Goal: Task Accomplishment & Management: Complete application form

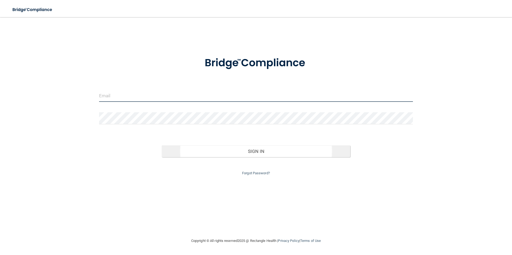
type input "[EMAIL_ADDRESS][DOMAIN_NAME]"
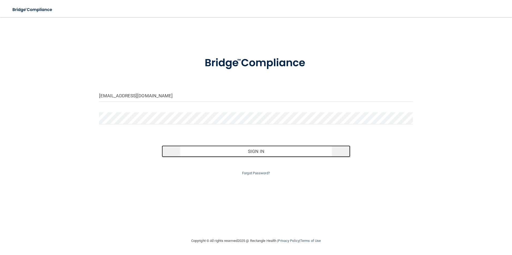
click at [234, 148] on button "Sign In" at bounding box center [256, 152] width 188 height 12
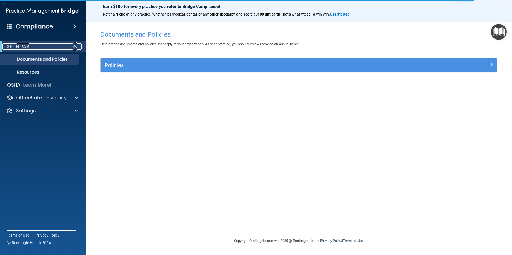
click at [40, 48] on div "HIPAA" at bounding box center [35, 46] width 66 height 6
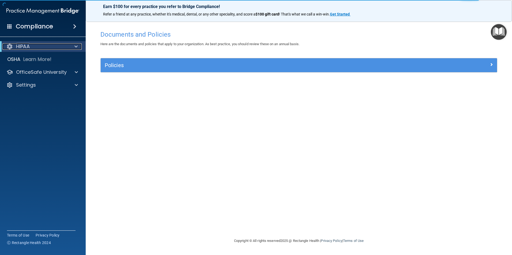
click at [40, 48] on div "HIPAA" at bounding box center [35, 46] width 66 height 6
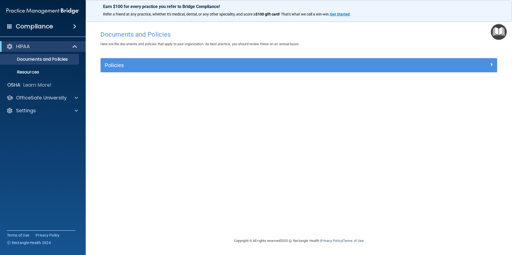
click at [30, 23] on h4 "Compliance" at bounding box center [34, 26] width 37 height 7
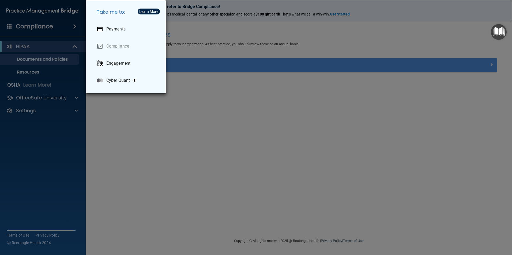
click at [42, 45] on div "Take me to: Payments Compliance Engagement Cyber Quant" at bounding box center [256, 127] width 512 height 255
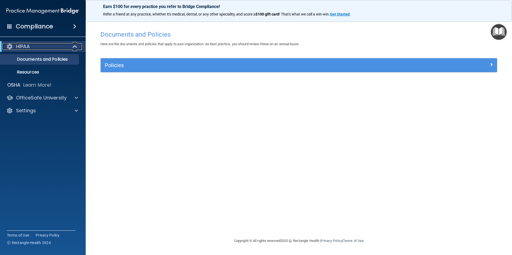
click at [74, 45] on span at bounding box center [75, 46] width 5 height 6
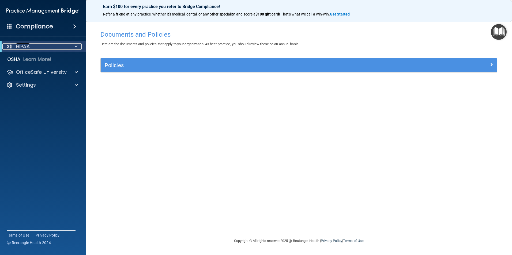
click at [74, 45] on div at bounding box center [74, 46] width 13 height 6
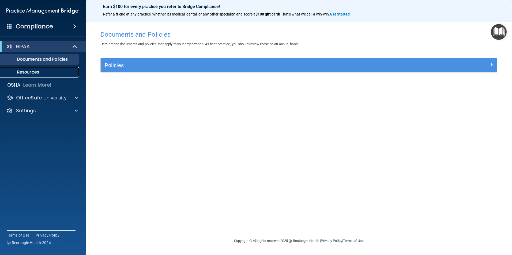
click at [29, 70] on p "Resources" at bounding box center [39, 72] width 73 height 5
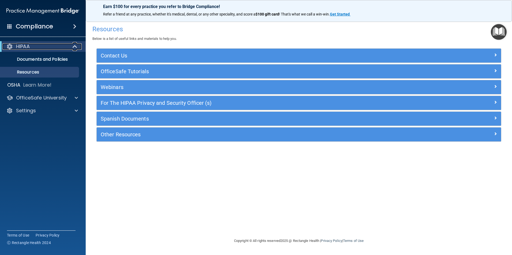
click at [18, 48] on p "HIPAA" at bounding box center [23, 46] width 14 height 6
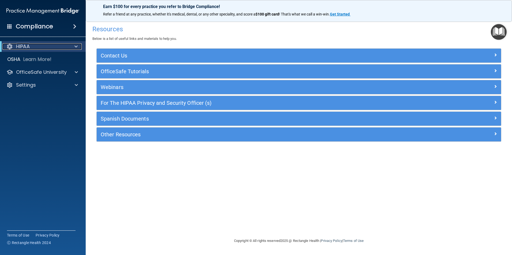
click at [10, 48] on div at bounding box center [9, 46] width 6 height 6
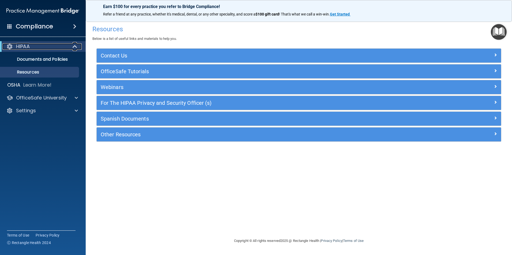
click at [10, 48] on div at bounding box center [9, 46] width 6 height 6
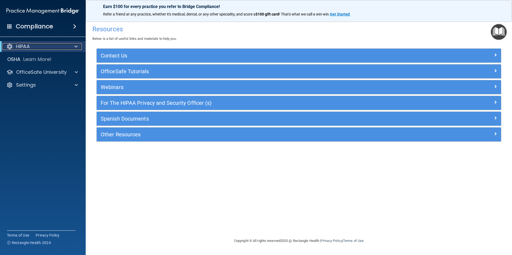
click at [45, 44] on div "HIPAA" at bounding box center [35, 46] width 66 height 6
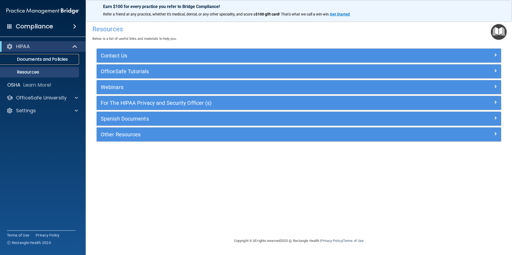
click at [68, 61] on p "Documents and Policies" at bounding box center [39, 59] width 73 height 5
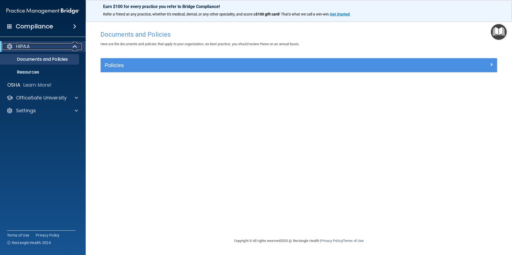
click at [75, 45] on span at bounding box center [75, 46] width 5 height 6
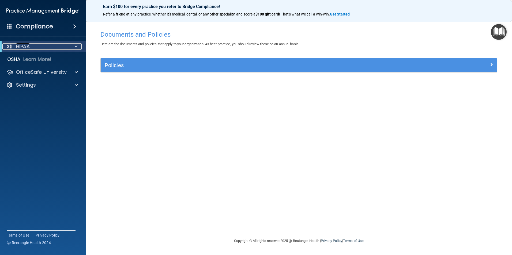
click at [75, 45] on span at bounding box center [75, 46] width 3 height 6
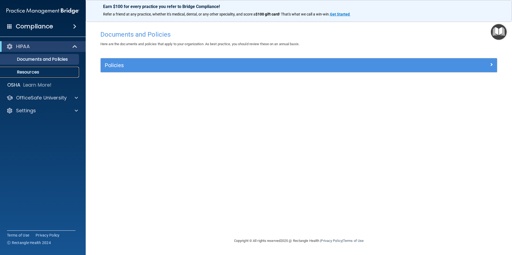
click at [28, 73] on p "Resources" at bounding box center [39, 72] width 73 height 5
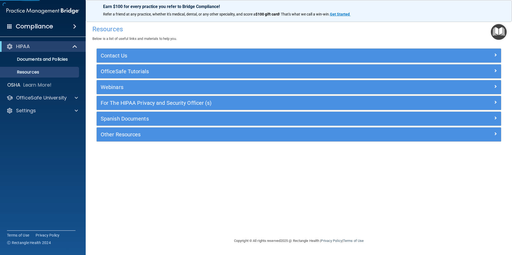
click at [45, 31] on div "Compliance" at bounding box center [43, 27] width 86 height 12
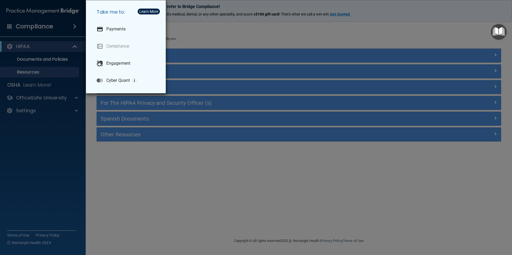
click at [43, 15] on div "Take me to: Payments Compliance Engagement Cyber Quant" at bounding box center [256, 127] width 512 height 255
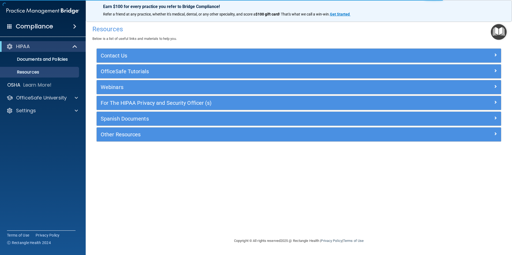
click at [50, 7] on img at bounding box center [42, 11] width 73 height 11
click at [45, 21] on div "Compliance" at bounding box center [43, 27] width 86 height 12
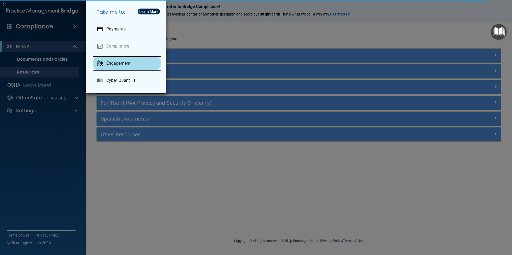
click at [129, 68] on div "Engagement" at bounding box center [126, 63] width 69 height 15
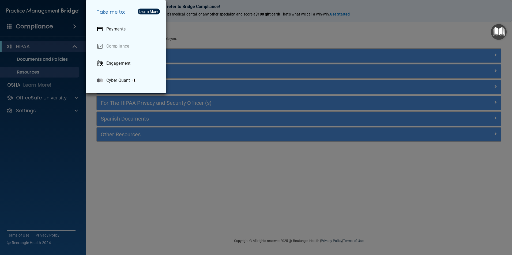
click at [62, 152] on div "Take me to: Payments Compliance Engagement Cyber Quant" at bounding box center [256, 127] width 512 height 255
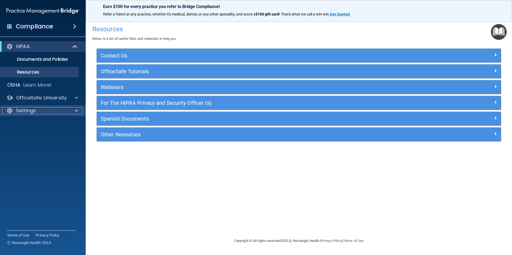
click at [55, 111] on div "Settings" at bounding box center [35, 111] width 66 height 6
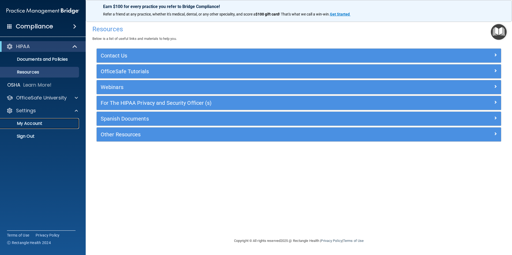
click at [53, 122] on p "My Account" at bounding box center [39, 123] width 73 height 5
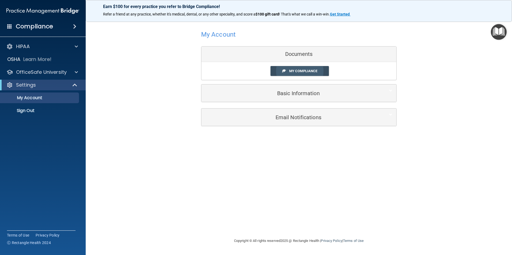
click at [287, 69] on link "My Compliance" at bounding box center [299, 71] width 59 height 10
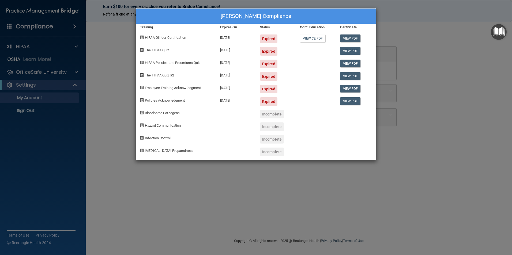
drag, startPoint x: 163, startPoint y: 40, endPoint x: 281, endPoint y: 38, distance: 117.2
click at [281, 38] on div "HIPAA Officer Certification 09/21/2023 Expired View CE PDF View PDF" at bounding box center [256, 37] width 240 height 13
drag, startPoint x: 281, startPoint y: 38, endPoint x: 279, endPoint y: 59, distance: 21.0
click at [294, 67] on div "Expired" at bounding box center [276, 62] width 40 height 13
click at [168, 113] on span "Bloodborne Pathogens" at bounding box center [162, 113] width 35 height 4
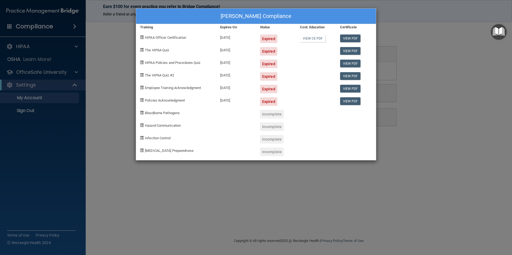
click at [183, 38] on span "HIPAA Officer Certification" at bounding box center [165, 38] width 41 height 4
click at [101, 40] on div "Camille Feola's Compliance Training Expires On Status Cont. Education Certifica…" at bounding box center [256, 127] width 512 height 255
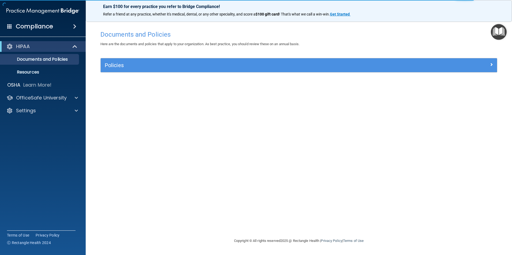
click at [161, 60] on div "Policies" at bounding box center [299, 65] width 396 height 14
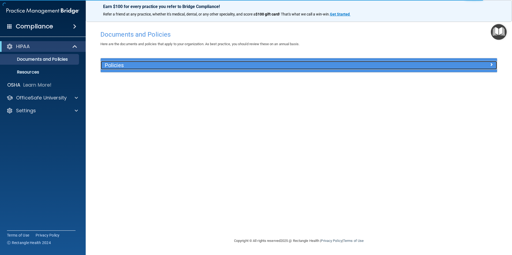
click at [492, 69] on div "Policies" at bounding box center [299, 65] width 396 height 9
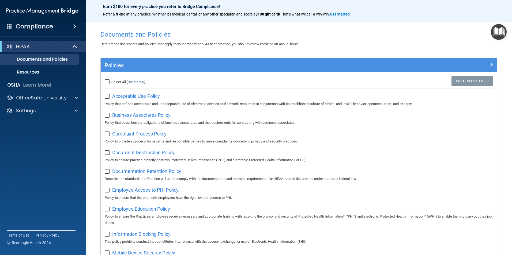
click at [113, 80] on span "Select All" at bounding box center [118, 82] width 14 height 4
click at [111, 80] on input "Select All (Unselect 0) Unselect All" at bounding box center [108, 82] width 6 height 4
checkbox input "true"
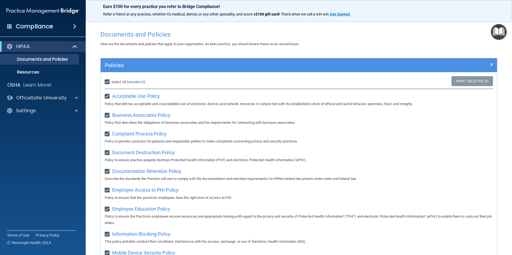
checkbox input "true"
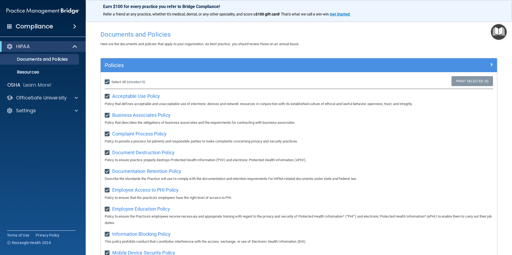
checkbox input "true"
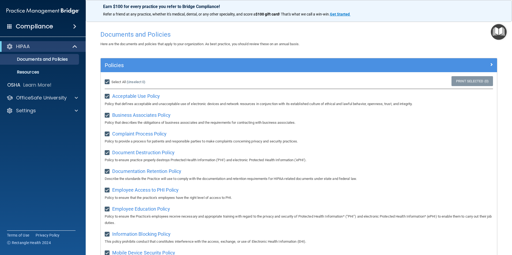
checkbox input "true"
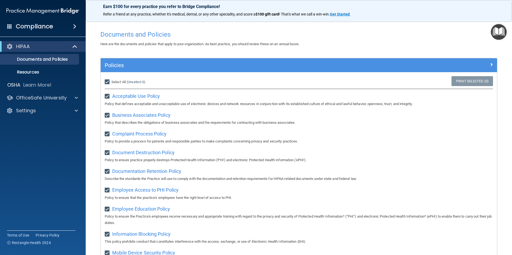
checkbox input "true"
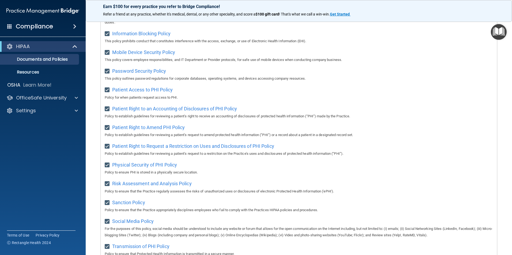
scroll to position [281, 0]
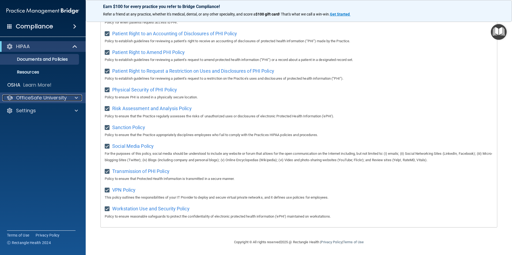
click at [29, 97] on p "OfficeSafe University" at bounding box center [41, 98] width 51 height 6
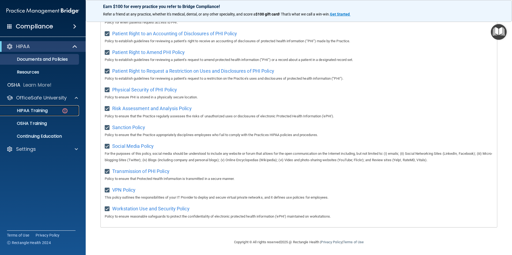
click at [35, 108] on p "HIPAA Training" at bounding box center [25, 110] width 44 height 5
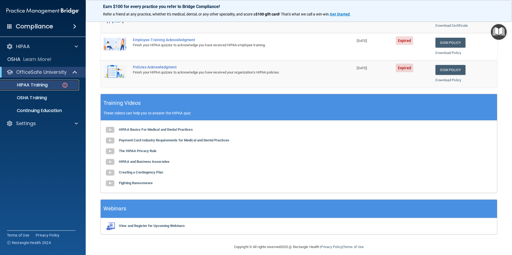
scroll to position [148, 0]
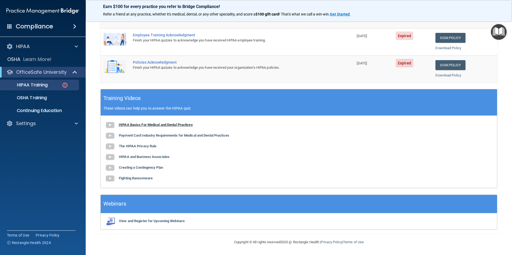
click at [164, 125] on b "HIPAA Basics For Medical and Dental Practices" at bounding box center [156, 125] width 74 height 4
click at [168, 136] on b "Payment Card Industry Requirements for Medical and Dental Practices" at bounding box center [174, 136] width 110 height 4
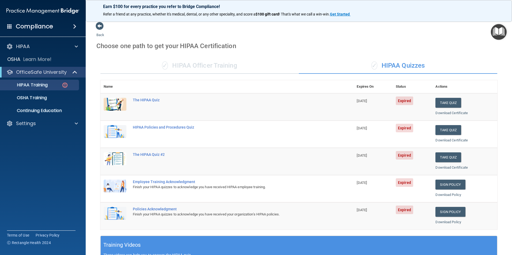
scroll to position [0, 0]
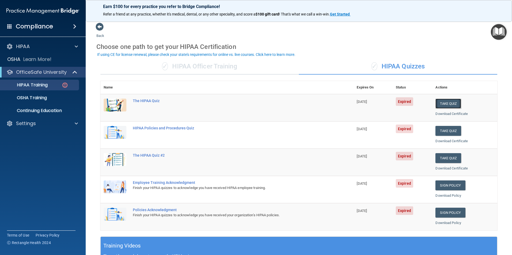
click at [442, 101] on button "Take Quiz" at bounding box center [448, 104] width 26 height 10
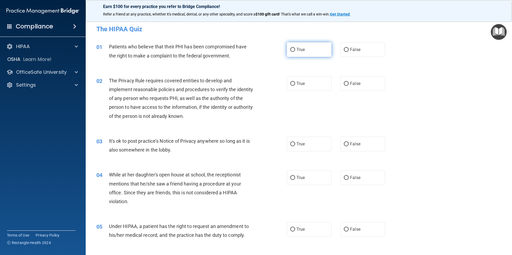
click at [314, 52] on label "True" at bounding box center [309, 49] width 45 height 15
click at [295, 52] on input "True" at bounding box center [292, 50] width 5 height 4
radio input "true"
click at [296, 86] on span "True" at bounding box center [300, 83] width 8 height 5
click at [295, 86] on input "True" at bounding box center [292, 84] width 5 height 4
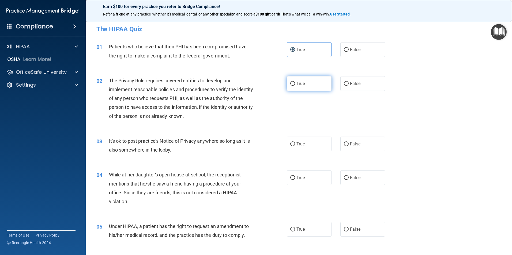
radio input "true"
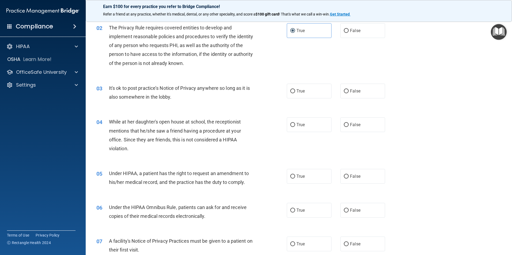
scroll to position [54, 0]
click at [317, 93] on label "True" at bounding box center [309, 90] width 45 height 15
click at [295, 93] on input "True" at bounding box center [292, 91] width 5 height 4
radio input "true"
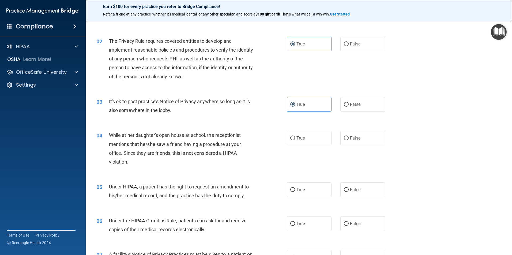
scroll to position [27, 0]
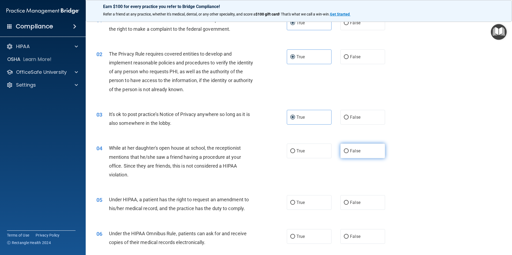
click at [359, 153] on label "False" at bounding box center [362, 151] width 45 height 15
click at [348, 153] on input "False" at bounding box center [346, 151] width 5 height 4
radio input "true"
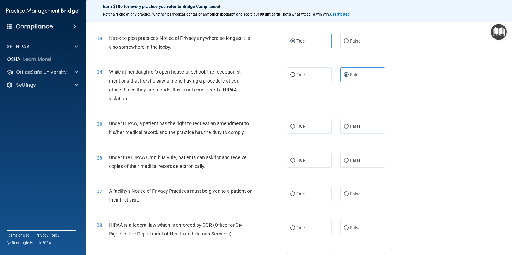
scroll to position [107, 0]
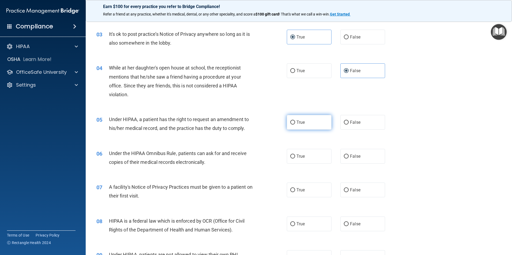
click at [313, 120] on label "True" at bounding box center [309, 122] width 45 height 15
click at [295, 121] on input "True" at bounding box center [292, 123] width 5 height 4
radio input "true"
click at [298, 156] on span "True" at bounding box center [300, 156] width 8 height 5
click at [295, 156] on input "True" at bounding box center [292, 157] width 5 height 4
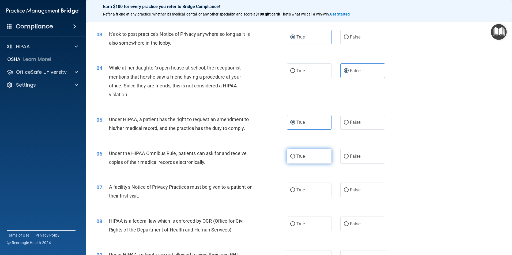
radio input "true"
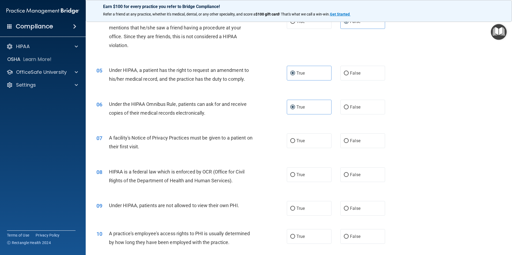
scroll to position [161, 0]
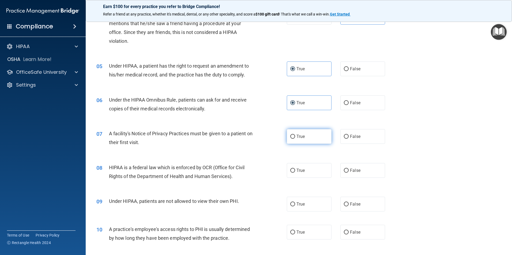
click at [287, 141] on label "True" at bounding box center [309, 136] width 45 height 15
click at [290, 139] on input "True" at bounding box center [292, 137] width 5 height 4
radio input "true"
click at [356, 171] on span "False" at bounding box center [355, 170] width 10 height 5
click at [348, 171] on input "False" at bounding box center [346, 171] width 5 height 4
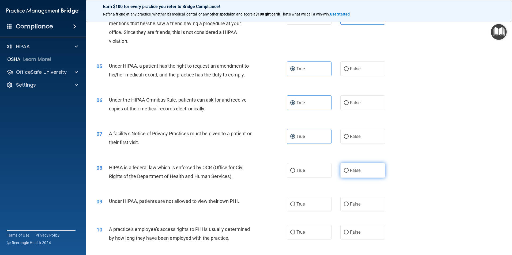
radio input "true"
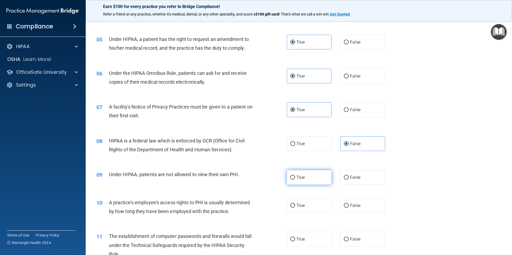
click at [316, 178] on label "True" at bounding box center [309, 177] width 45 height 15
click at [295, 178] on input "True" at bounding box center [292, 178] width 5 height 4
radio input "true"
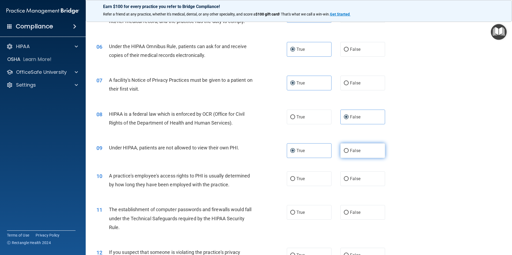
click at [375, 154] on label "False" at bounding box center [362, 150] width 45 height 15
click at [348, 153] on input "False" at bounding box center [346, 151] width 5 height 4
radio input "true"
radio input "false"
click at [350, 177] on span "False" at bounding box center [355, 178] width 10 height 5
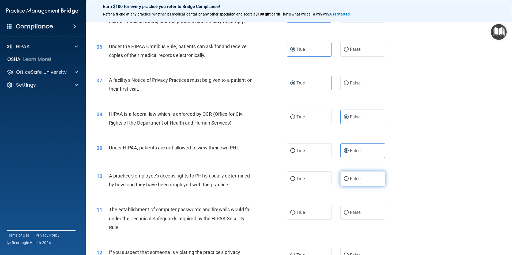
click at [348, 177] on input "False" at bounding box center [346, 179] width 5 height 4
radio input "true"
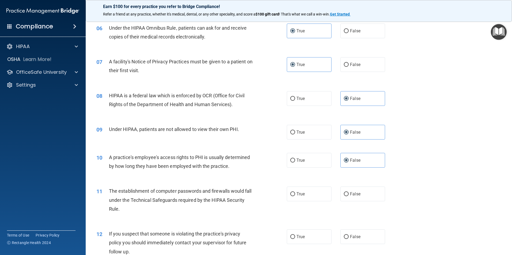
scroll to position [268, 0]
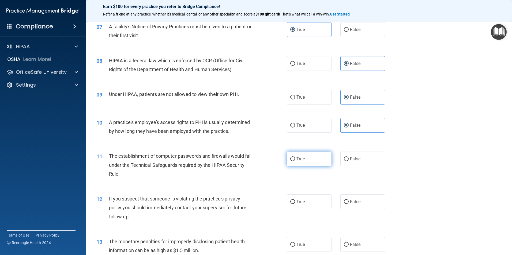
click at [296, 157] on span "True" at bounding box center [300, 159] width 8 height 5
click at [295, 157] on input "True" at bounding box center [292, 159] width 5 height 4
radio input "true"
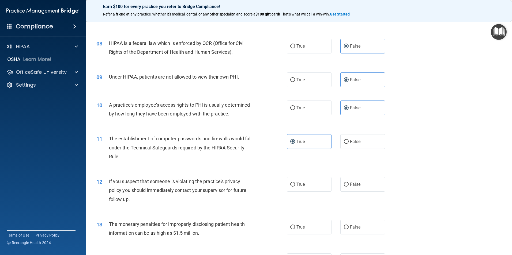
scroll to position [294, 0]
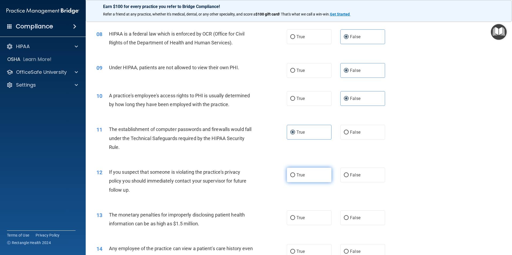
click at [324, 179] on label "True" at bounding box center [309, 175] width 45 height 15
click at [295, 177] on input "True" at bounding box center [292, 175] width 5 height 4
radio input "true"
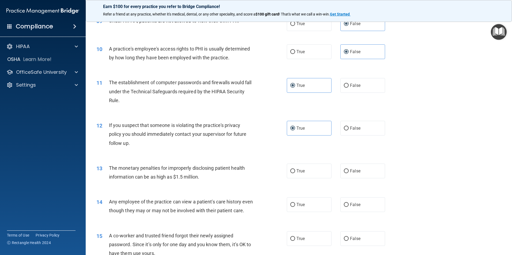
scroll to position [348, 0]
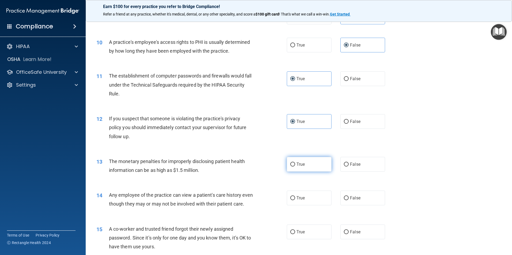
click at [322, 166] on label "True" at bounding box center [309, 164] width 45 height 15
click at [295, 166] on input "True" at bounding box center [292, 165] width 5 height 4
radio input "true"
click at [354, 201] on label "False" at bounding box center [362, 198] width 45 height 15
click at [348, 200] on input "False" at bounding box center [346, 198] width 5 height 4
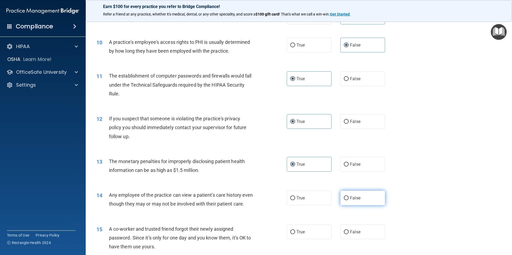
radio input "true"
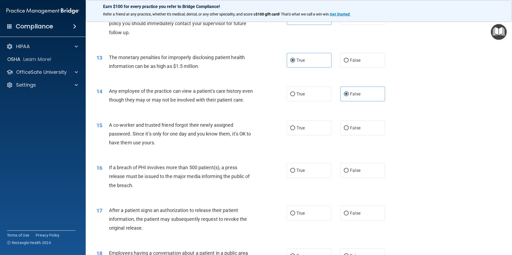
scroll to position [455, 0]
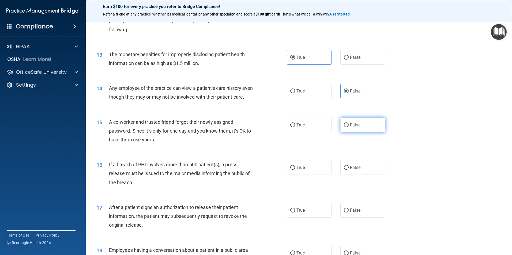
click at [350, 128] on span "False" at bounding box center [355, 125] width 10 height 5
click at [348, 127] on input "False" at bounding box center [346, 125] width 5 height 4
radio input "true"
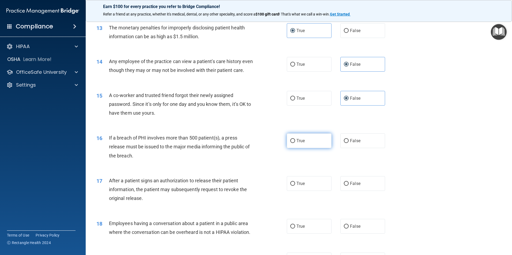
click at [323, 148] on label "True" at bounding box center [309, 141] width 45 height 15
click at [295, 143] on input "True" at bounding box center [292, 141] width 5 height 4
radio input "true"
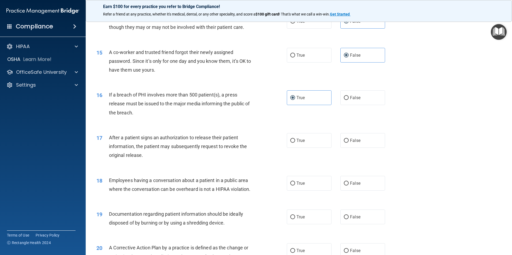
scroll to position [535, 0]
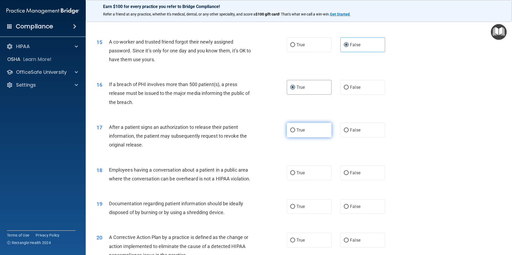
click at [298, 138] on label "True" at bounding box center [309, 130] width 45 height 15
click at [295, 132] on input "True" at bounding box center [292, 130] width 5 height 4
radio input "true"
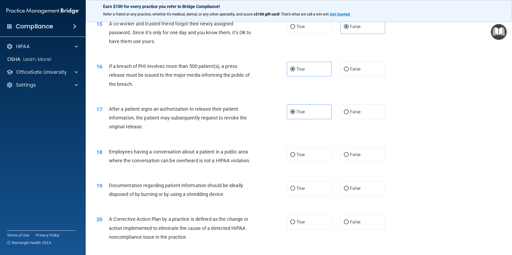
scroll to position [562, 0]
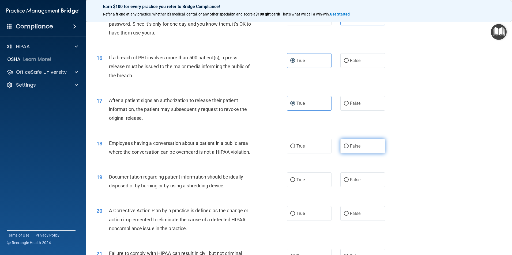
click at [350, 149] on span "False" at bounding box center [355, 146] width 10 height 5
click at [348, 148] on input "False" at bounding box center [346, 146] width 5 height 4
radio input "true"
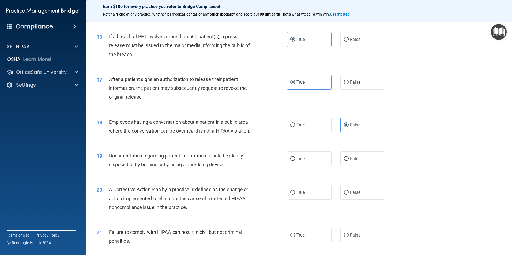
scroll to position [615, 0]
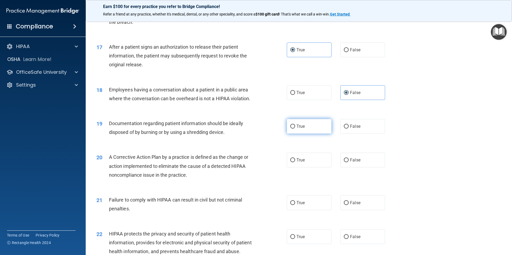
click at [299, 129] on span "True" at bounding box center [300, 126] width 8 height 5
click at [295, 129] on input "True" at bounding box center [292, 127] width 5 height 4
radio input "true"
click at [308, 167] on label "True" at bounding box center [309, 160] width 45 height 15
click at [295, 162] on input "True" at bounding box center [292, 160] width 5 height 4
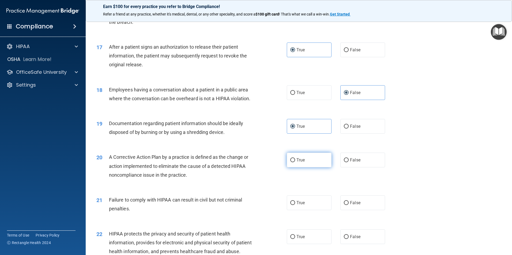
radio input "true"
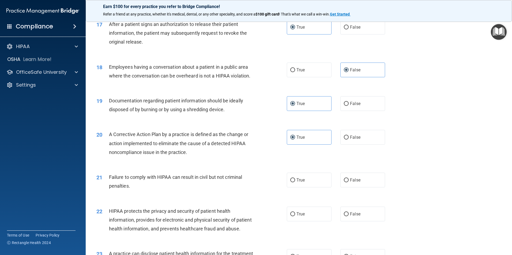
scroll to position [669, 0]
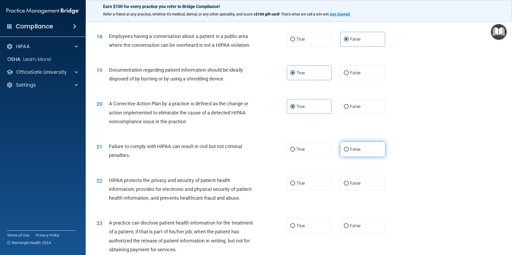
click at [350, 152] on span "False" at bounding box center [355, 149] width 10 height 5
click at [348, 152] on input "False" at bounding box center [346, 150] width 5 height 4
radio input "true"
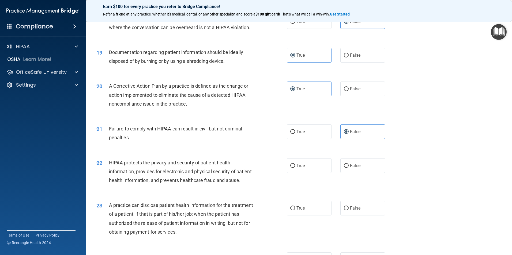
scroll to position [696, 0]
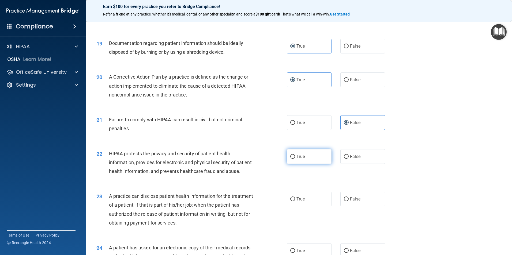
click at [296, 159] on span "True" at bounding box center [300, 156] width 8 height 5
click at [295, 159] on input "True" at bounding box center [292, 157] width 5 height 4
radio input "true"
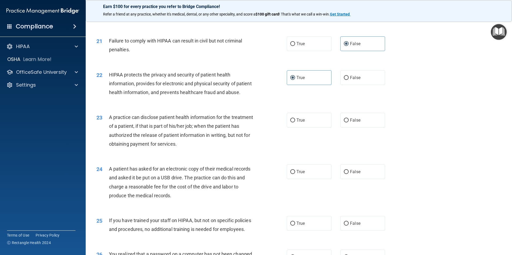
scroll to position [776, 0]
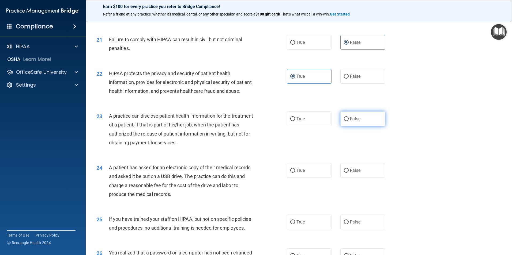
click at [351, 126] on label "False" at bounding box center [362, 119] width 45 height 15
click at [348, 121] on input "False" at bounding box center [346, 119] width 5 height 4
radio input "true"
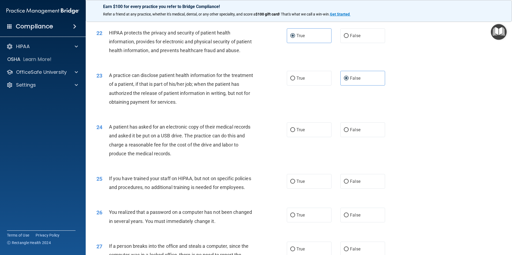
scroll to position [829, 0]
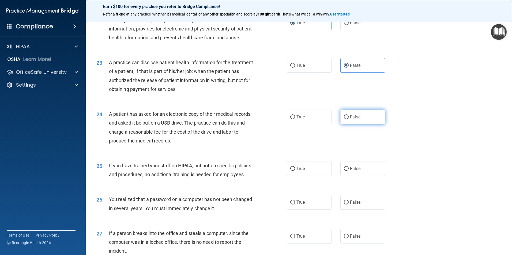
click at [370, 124] on label "False" at bounding box center [362, 117] width 45 height 15
click at [348, 119] on input "False" at bounding box center [346, 117] width 5 height 4
radio input "true"
click at [340, 176] on label "False" at bounding box center [362, 168] width 45 height 15
click at [344, 171] on input "False" at bounding box center [346, 169] width 5 height 4
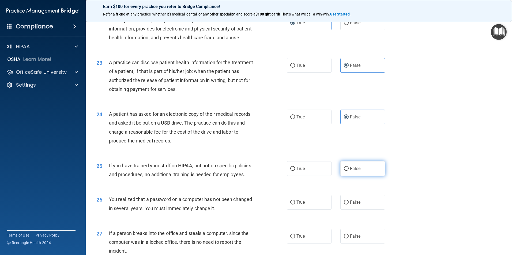
radio input "true"
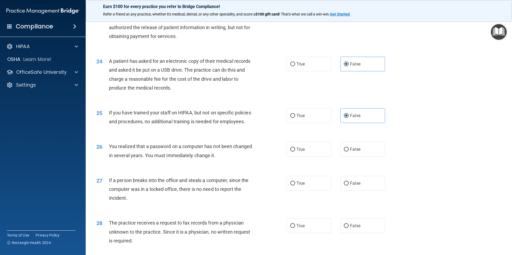
scroll to position [883, 0]
click at [301, 151] on span "True" at bounding box center [300, 148] width 8 height 5
click at [295, 151] on input "True" at bounding box center [292, 149] width 5 height 4
radio input "true"
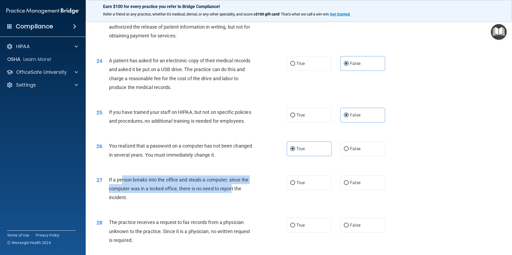
drag, startPoint x: 122, startPoint y: 206, endPoint x: 232, endPoint y: 212, distance: 110.4
click at [232, 202] on div "If a person breaks into the office and steals a computer, since the computer wa…" at bounding box center [183, 189] width 149 height 27
click at [170, 200] on span "If a person breaks into the office and steals a computer, since the computer wa…" at bounding box center [179, 188] width 140 height 23
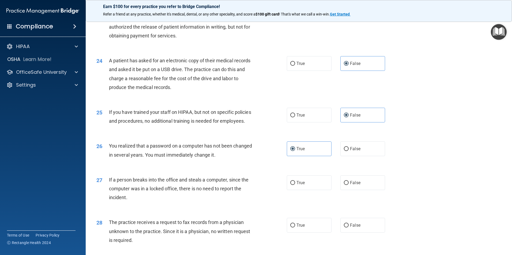
scroll to position [910, 0]
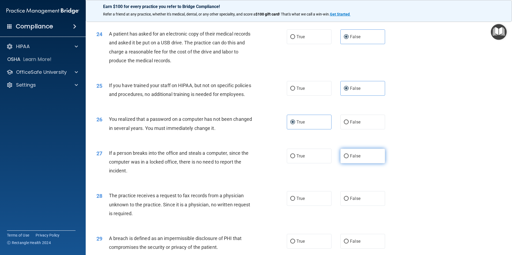
click at [358, 163] on label "False" at bounding box center [362, 156] width 45 height 15
click at [348, 158] on input "False" at bounding box center [346, 156] width 5 height 4
radio input "true"
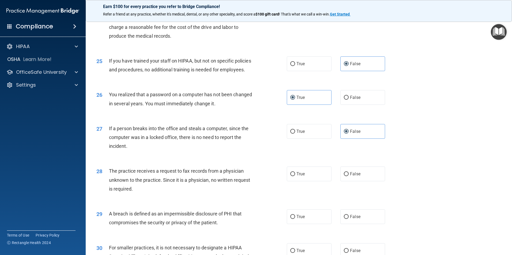
scroll to position [990, 0]
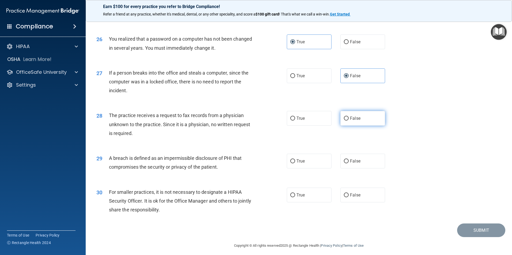
click at [355, 126] on label "False" at bounding box center [362, 118] width 45 height 15
click at [348, 121] on input "False" at bounding box center [346, 119] width 5 height 4
radio input "true"
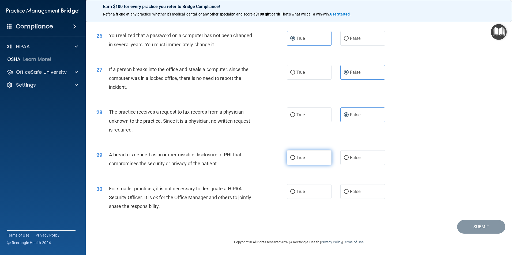
click at [306, 165] on label "True" at bounding box center [309, 157] width 45 height 15
click at [295, 160] on input "True" at bounding box center [292, 158] width 5 height 4
radio input "true"
click at [334, 192] on div "True False" at bounding box center [340, 191] width 107 height 15
click at [347, 193] on label "False" at bounding box center [362, 191] width 45 height 15
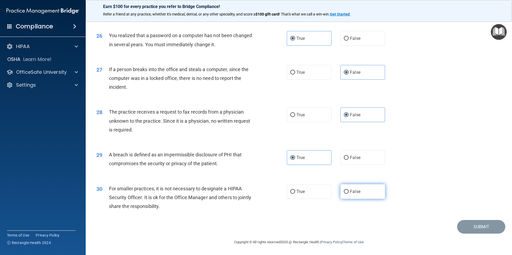
click at [347, 193] on input "False" at bounding box center [346, 192] width 5 height 4
radio input "true"
click at [474, 230] on button "Submit" at bounding box center [481, 227] width 48 height 14
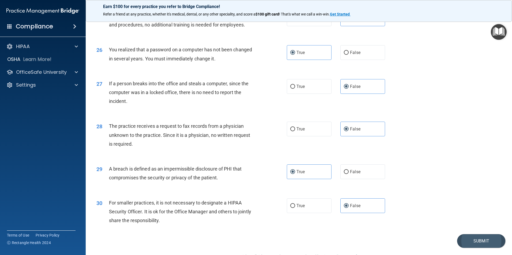
scroll to position [1020, 0]
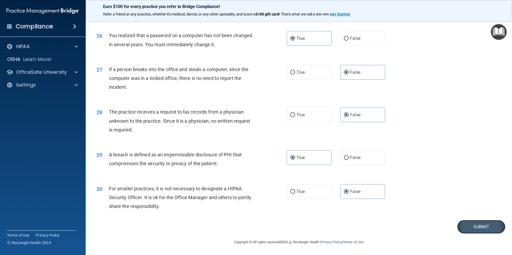
click at [484, 234] on button "Submit" at bounding box center [481, 227] width 48 height 14
click at [482, 230] on button "Submit" at bounding box center [481, 227] width 48 height 14
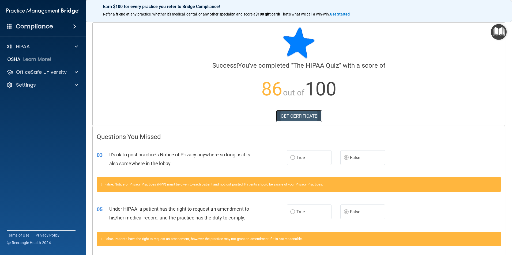
click at [301, 113] on link "GET CERTIFICATE" at bounding box center [299, 116] width 46 height 12
click at [55, 42] on div "HIPAA" at bounding box center [43, 46] width 86 height 11
click at [71, 49] on div at bounding box center [75, 46] width 13 height 6
click at [341, 55] on div at bounding box center [299, 43] width 404 height 32
click at [493, 34] on img "Open Resource Center" at bounding box center [498, 32] width 16 height 16
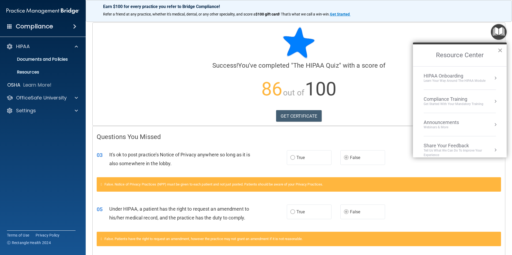
click at [500, 51] on button "×" at bounding box center [499, 50] width 5 height 9
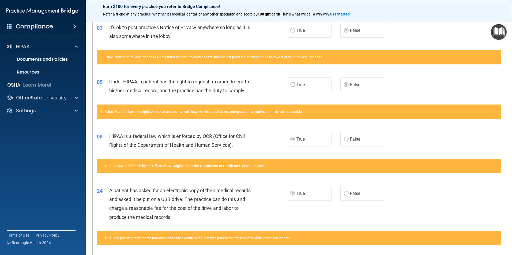
scroll to position [150, 0]
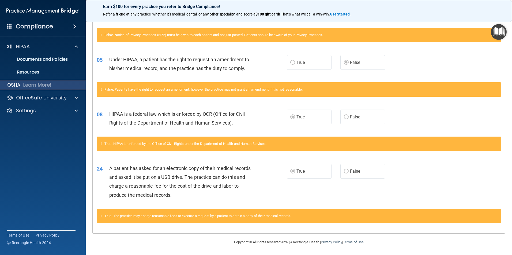
click at [54, 85] on div "OSHA Learn More!" at bounding box center [43, 85] width 94 height 11
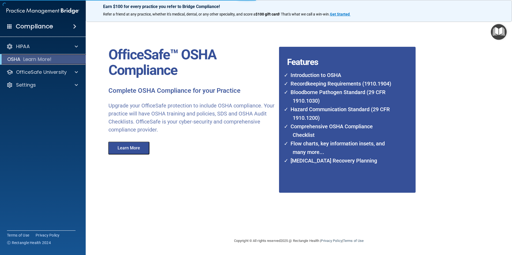
click at [58, 60] on div "OSHA Learn More!" at bounding box center [43, 59] width 94 height 11
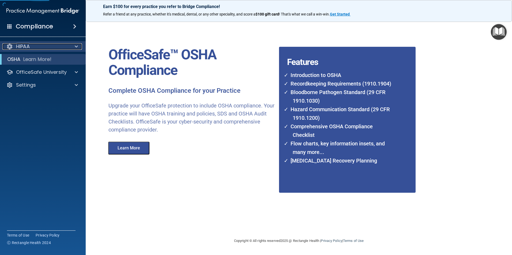
click at [70, 45] on div at bounding box center [75, 46] width 13 height 6
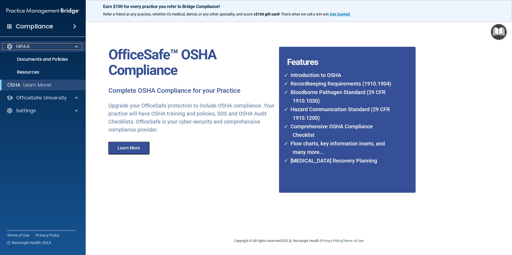
click at [30, 45] on p "HIPAA" at bounding box center [23, 46] width 14 height 6
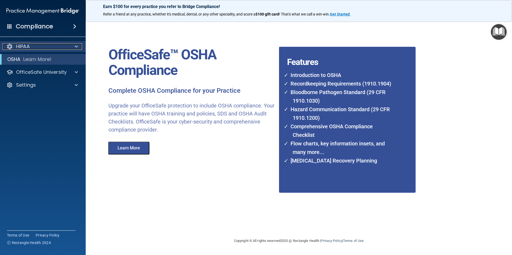
click at [21, 46] on p "HIPAA" at bounding box center [23, 46] width 14 height 6
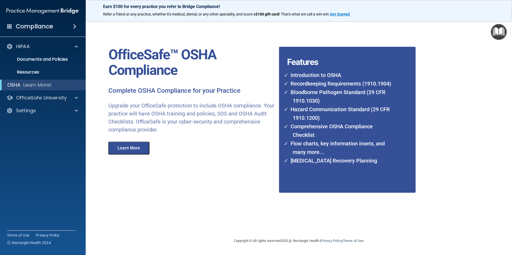
click at [51, 28] on h4 "Compliance" at bounding box center [34, 26] width 37 height 7
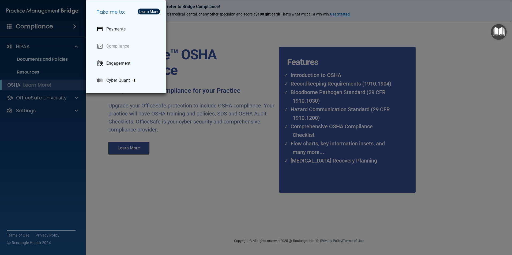
click at [57, 21] on div "Take me to: Payments Compliance Engagement Cyber Quant" at bounding box center [256, 127] width 512 height 255
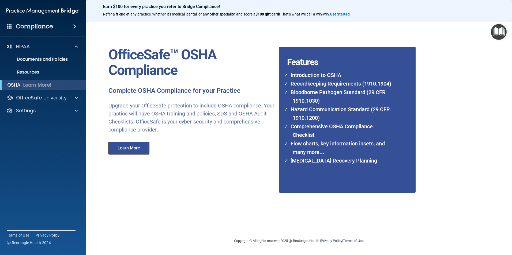
drag, startPoint x: 57, startPoint y: 21, endPoint x: 37, endPoint y: 25, distance: 20.5
click at [37, 25] on h4 "Compliance" at bounding box center [34, 26] width 37 height 7
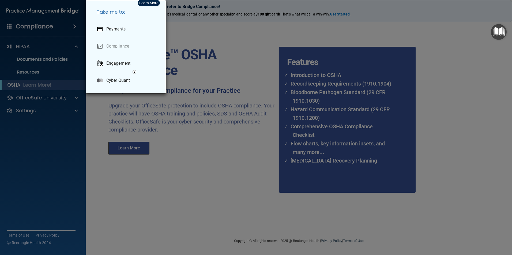
drag, startPoint x: 11, startPoint y: 27, endPoint x: 16, endPoint y: 29, distance: 5.6
click at [11, 27] on div "Take me to: Payments Compliance Engagement Cyber Quant" at bounding box center [256, 127] width 512 height 255
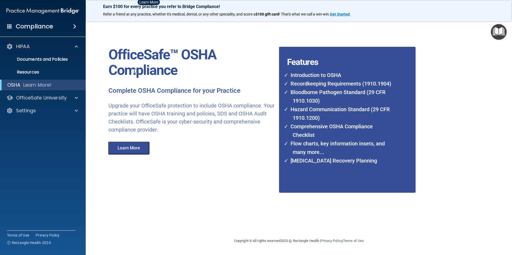
click at [40, 53] on ul "Documents and Policies Report an Incident Business Associates Emergency Plannin…" at bounding box center [43, 65] width 97 height 26
click at [31, 44] on div "HIPAA" at bounding box center [35, 46] width 66 height 6
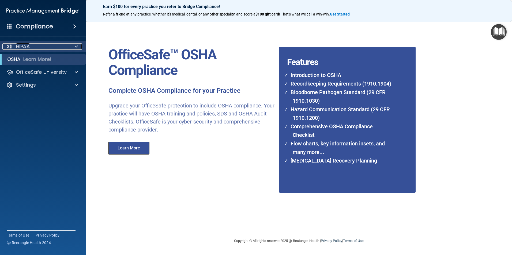
click at [10, 47] on div at bounding box center [9, 46] width 6 height 6
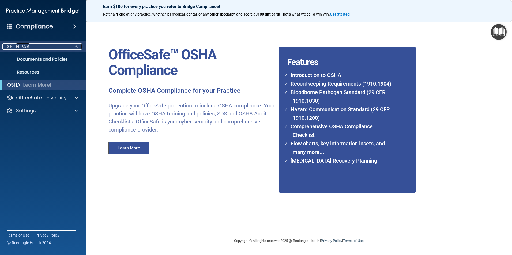
click at [79, 49] on div at bounding box center [75, 46] width 13 height 6
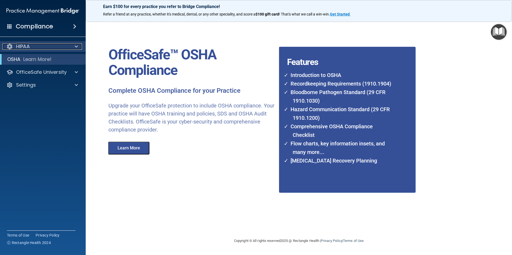
click at [77, 48] on span at bounding box center [76, 46] width 3 height 6
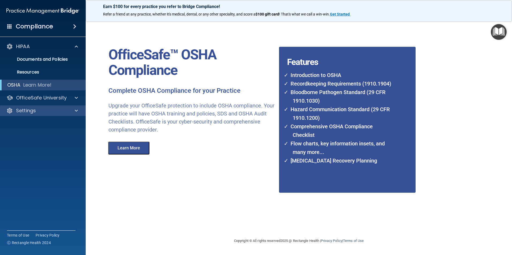
click at [53, 114] on div "Settings" at bounding box center [43, 110] width 86 height 11
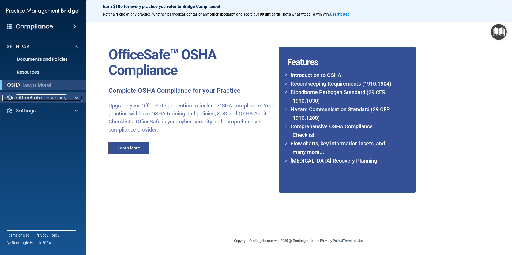
click at [50, 98] on p "OfficeSafe University" at bounding box center [41, 98] width 51 height 6
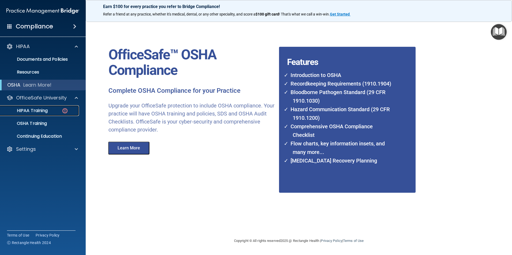
click at [50, 112] on div "HIPAA Training" at bounding box center [39, 110] width 73 height 5
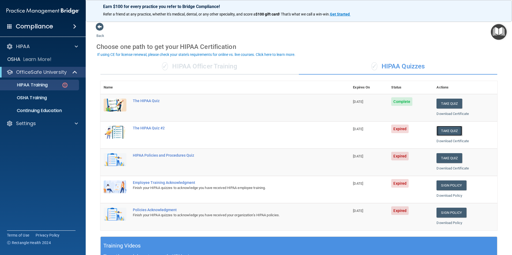
click at [444, 129] on button "Take Quiz" at bounding box center [449, 131] width 26 height 10
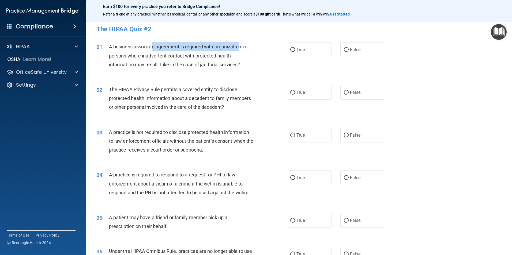
drag, startPoint x: 153, startPoint y: 45, endPoint x: 238, endPoint y: 48, distance: 85.2
click at [238, 48] on span "A business associate agreement is required with organizations or persons where …" at bounding box center [179, 55] width 140 height 23
drag, startPoint x: 238, startPoint y: 48, endPoint x: 143, endPoint y: 51, distance: 95.3
click at [144, 51] on div "A business associate agreement is required with organizations or persons where …" at bounding box center [183, 55] width 149 height 27
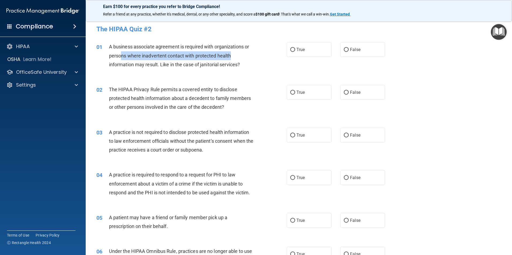
drag, startPoint x: 121, startPoint y: 54, endPoint x: 230, endPoint y: 59, distance: 108.8
click at [230, 59] on div "A business associate agreement is required with organizations or persons where …" at bounding box center [183, 55] width 149 height 27
drag, startPoint x: 230, startPoint y: 59, endPoint x: 193, endPoint y: 56, distance: 37.0
click at [195, 56] on span "A business associate agreement is required with organizations or persons where …" at bounding box center [179, 55] width 140 height 23
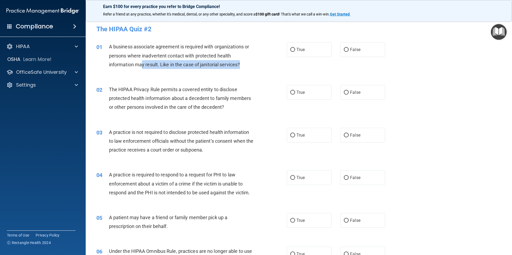
drag, startPoint x: 150, startPoint y: 66, endPoint x: 241, endPoint y: 69, distance: 90.2
click at [241, 69] on div "A business associate agreement is required with organizations or persons where …" at bounding box center [183, 55] width 149 height 27
drag, startPoint x: 241, startPoint y: 69, endPoint x: 223, endPoint y: 65, distance: 17.7
click at [223, 65] on span "A business associate agreement is required with organizations or persons where …" at bounding box center [179, 55] width 140 height 23
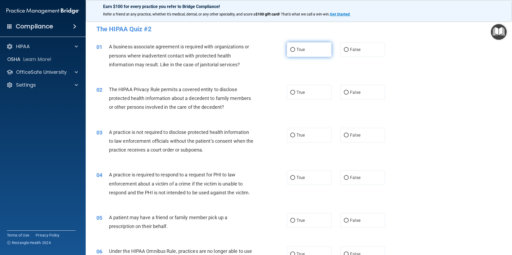
click at [292, 52] on input "True" at bounding box center [292, 50] width 5 height 4
radio input "true"
click at [362, 94] on label "False" at bounding box center [362, 92] width 45 height 15
click at [348, 94] on input "False" at bounding box center [346, 93] width 5 height 4
radio input "true"
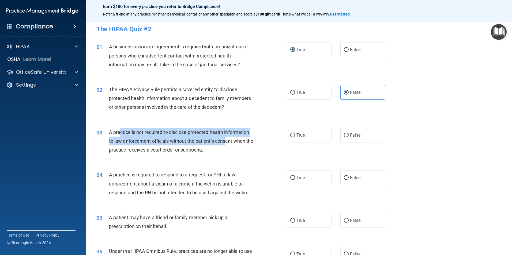
drag, startPoint x: 120, startPoint y: 130, endPoint x: 225, endPoint y: 145, distance: 106.1
click at [225, 145] on div "A practice is not required to disclose protected health information to law enfo…" at bounding box center [183, 141] width 149 height 27
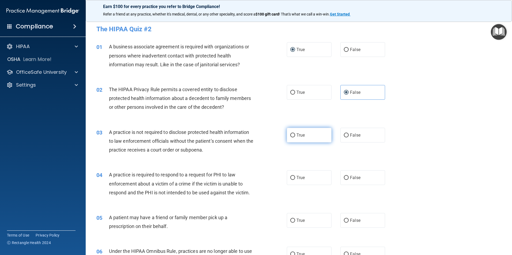
click at [297, 134] on span "True" at bounding box center [300, 135] width 8 height 5
click at [295, 134] on input "True" at bounding box center [292, 136] width 5 height 4
radio input "true"
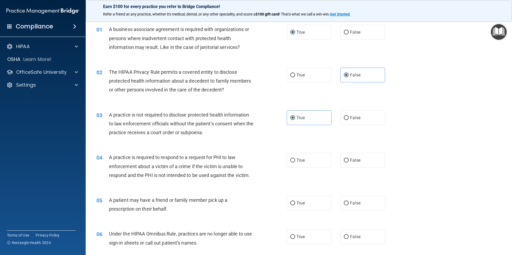
scroll to position [27, 0]
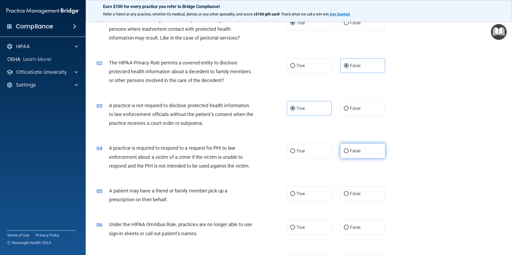
click at [353, 154] on label "False" at bounding box center [362, 151] width 45 height 15
click at [348, 153] on input "False" at bounding box center [346, 151] width 5 height 4
radio input "true"
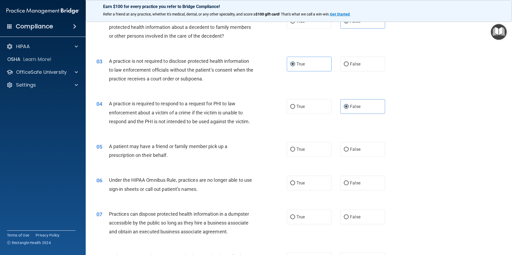
scroll to position [80, 0]
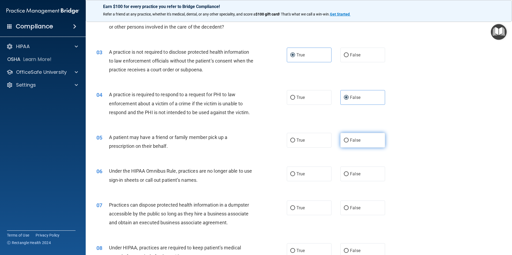
click at [365, 141] on label "False" at bounding box center [362, 140] width 45 height 15
click at [348, 141] on input "False" at bounding box center [346, 141] width 5 height 4
radio input "true"
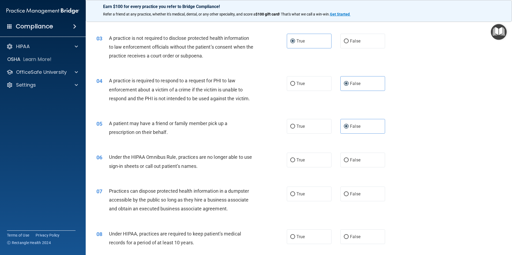
scroll to position [107, 0]
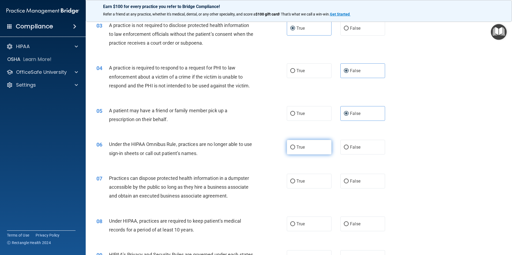
click at [297, 147] on span "True" at bounding box center [300, 147] width 8 height 5
click at [295, 147] on input "True" at bounding box center [292, 148] width 5 height 4
radio input "true"
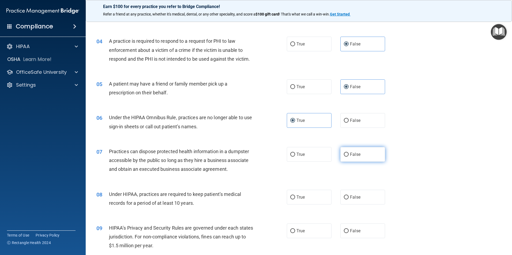
click at [356, 153] on span "False" at bounding box center [355, 154] width 10 height 5
click at [348, 153] on input "False" at bounding box center [346, 155] width 5 height 4
radio input "true"
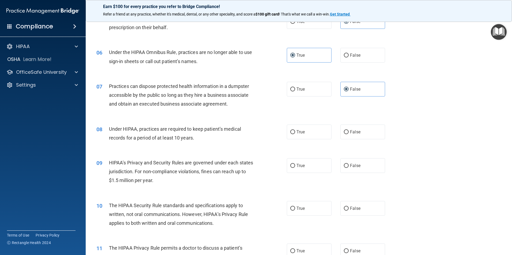
scroll to position [214, 0]
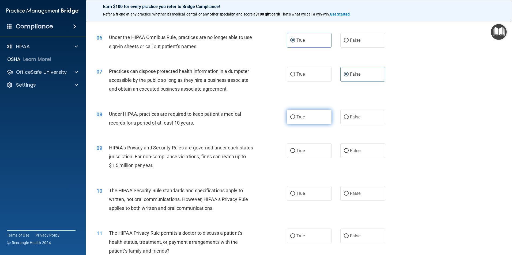
click at [304, 122] on label "True" at bounding box center [309, 117] width 45 height 15
click at [295, 119] on input "True" at bounding box center [292, 117] width 5 height 4
radio input "true"
click at [296, 151] on span "True" at bounding box center [300, 150] width 8 height 5
click at [295, 151] on input "True" at bounding box center [292, 151] width 5 height 4
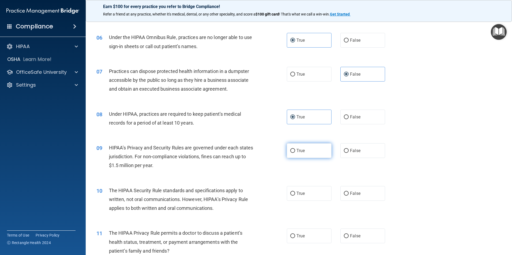
radio input "true"
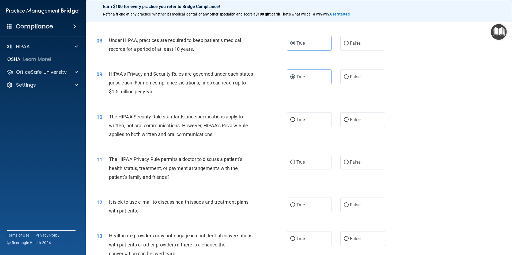
scroll to position [294, 0]
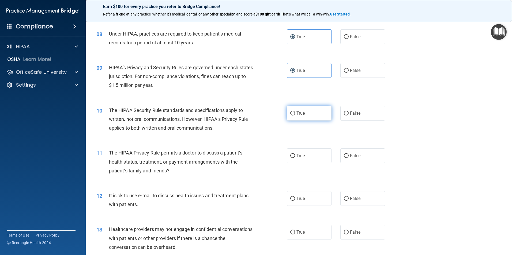
click at [315, 109] on label "True" at bounding box center [309, 113] width 45 height 15
click at [295, 112] on input "True" at bounding box center [292, 114] width 5 height 4
radio input "true"
click at [370, 159] on label "False" at bounding box center [362, 155] width 45 height 15
click at [348, 158] on input "False" at bounding box center [346, 156] width 5 height 4
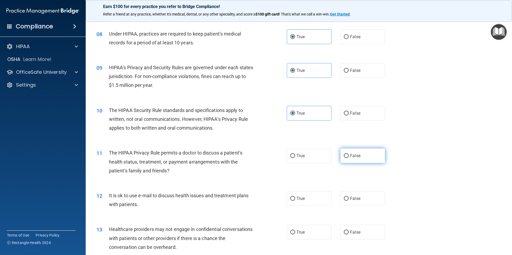
radio input "true"
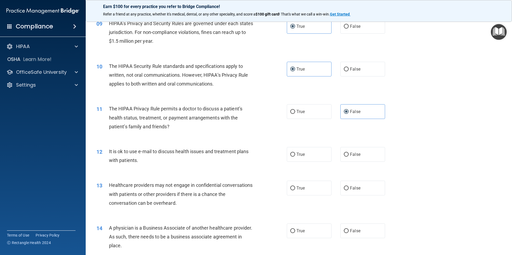
scroll to position [348, 0]
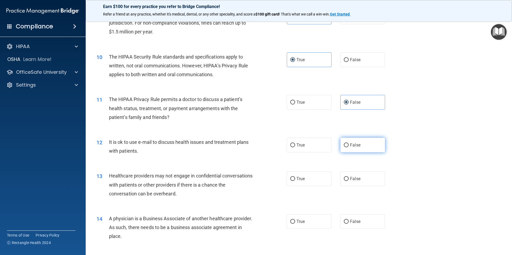
click at [340, 143] on label "False" at bounding box center [362, 145] width 45 height 15
click at [344, 143] on input "False" at bounding box center [346, 145] width 5 height 4
radio input "true"
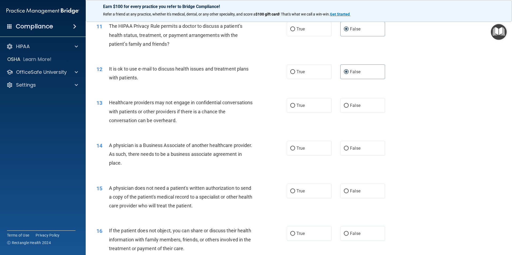
scroll to position [428, 0]
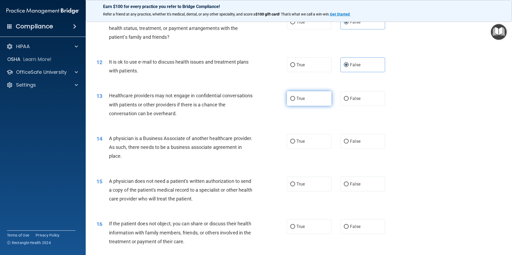
click at [298, 97] on span "True" at bounding box center [300, 98] width 8 height 5
click at [295, 97] on input "True" at bounding box center [292, 99] width 5 height 4
radio input "true"
click at [342, 144] on label "False" at bounding box center [362, 141] width 45 height 15
click at [344, 144] on input "False" at bounding box center [346, 142] width 5 height 4
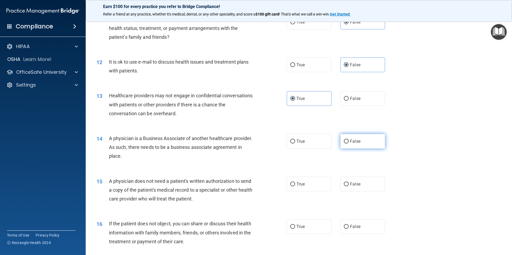
radio input "true"
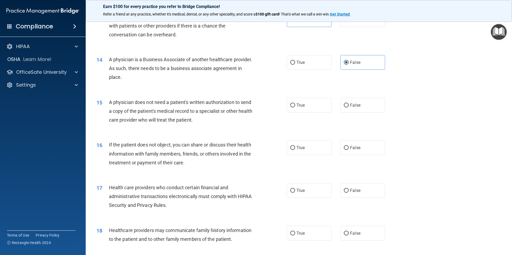
scroll to position [508, 0]
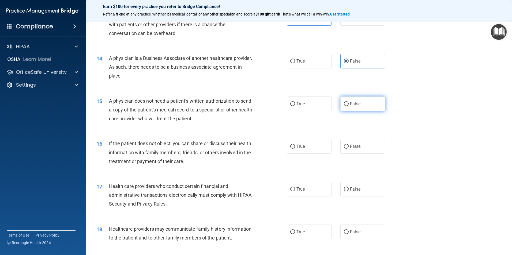
click at [340, 106] on label "False" at bounding box center [362, 104] width 45 height 15
click at [344, 106] on input "False" at bounding box center [346, 104] width 5 height 4
radio input "true"
click at [383, 148] on div "True False" at bounding box center [340, 146] width 107 height 15
click at [375, 148] on label "False" at bounding box center [362, 146] width 45 height 15
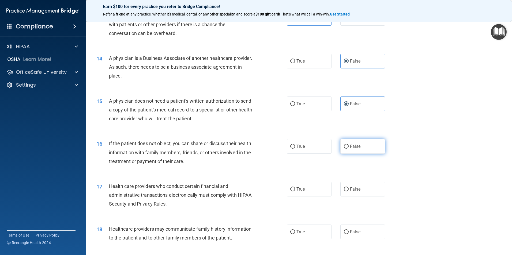
click at [348, 148] on input "False" at bounding box center [346, 147] width 5 height 4
radio input "true"
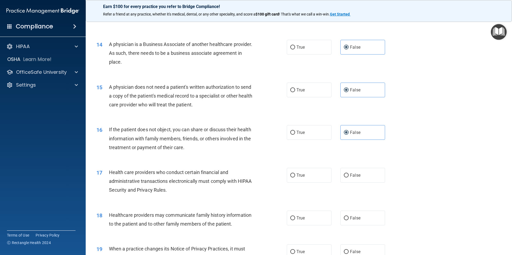
scroll to position [562, 0]
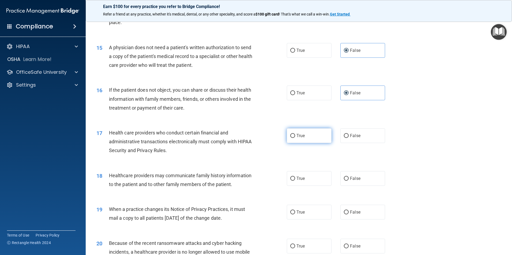
click at [303, 136] on label "True" at bounding box center [309, 135] width 45 height 15
click at [295, 136] on input "True" at bounding box center [292, 136] width 5 height 4
radio input "true"
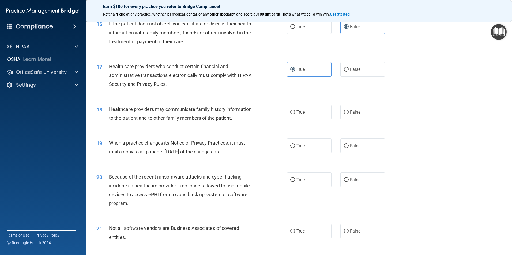
scroll to position [642, 0]
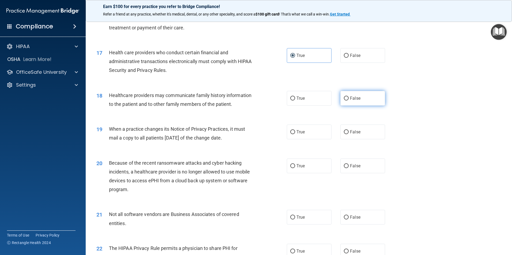
click at [350, 97] on span "False" at bounding box center [355, 98] width 10 height 5
click at [348, 97] on input "False" at bounding box center [346, 99] width 5 height 4
radio input "true"
click at [303, 132] on label "True" at bounding box center [309, 132] width 45 height 15
click at [295, 132] on input "True" at bounding box center [292, 132] width 5 height 4
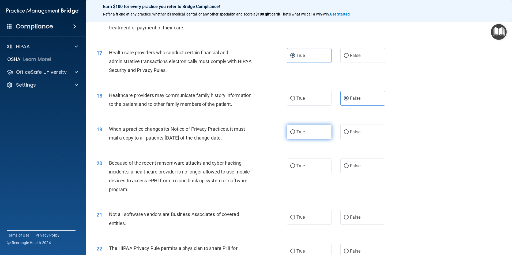
radio input "true"
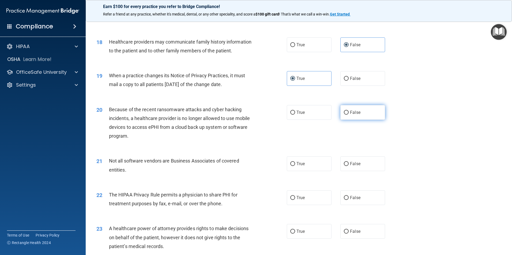
click at [353, 112] on span "False" at bounding box center [355, 112] width 10 height 5
click at [348, 112] on input "False" at bounding box center [346, 113] width 5 height 4
radio input "true"
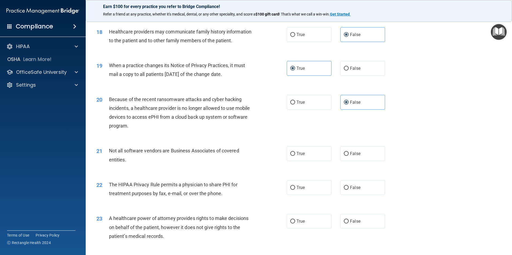
scroll to position [722, 0]
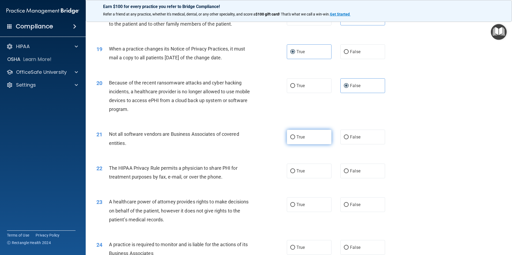
click at [314, 132] on label "True" at bounding box center [309, 137] width 45 height 15
click at [295, 135] on input "True" at bounding box center [292, 137] width 5 height 4
radio input "true"
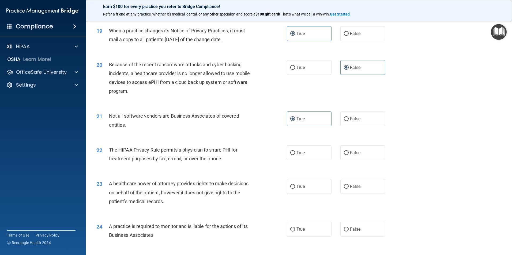
scroll to position [749, 0]
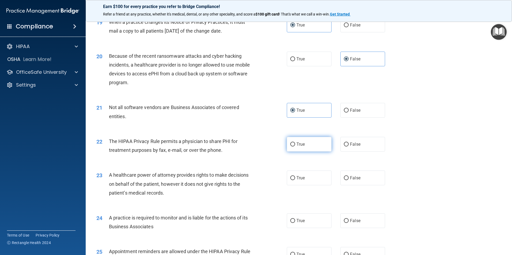
click at [302, 146] on span "True" at bounding box center [300, 144] width 8 height 5
click at [295, 146] on input "True" at bounding box center [292, 145] width 5 height 4
radio input "true"
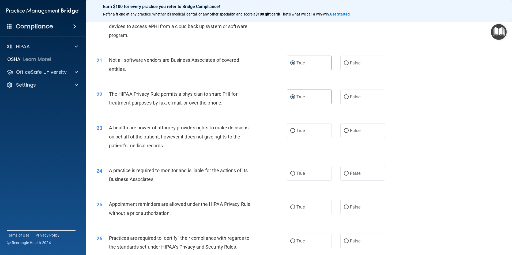
scroll to position [803, 0]
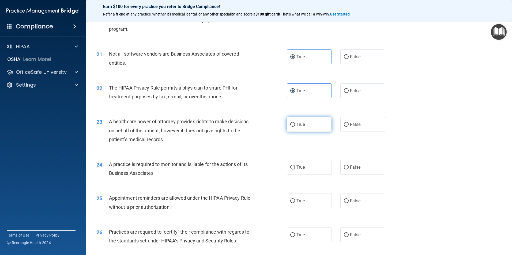
click at [301, 128] on label "True" at bounding box center [309, 124] width 45 height 15
click at [295, 127] on input "True" at bounding box center [292, 125] width 5 height 4
radio input "true"
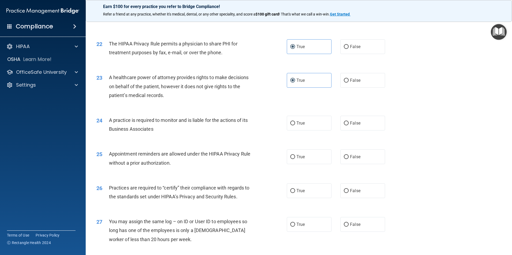
scroll to position [856, 0]
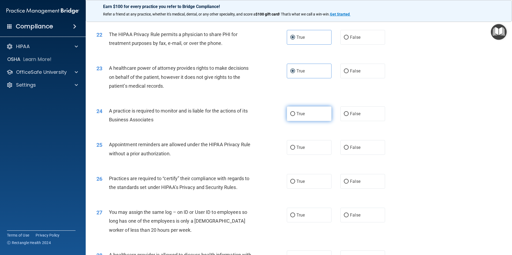
click at [302, 118] on label "True" at bounding box center [309, 113] width 45 height 15
click at [295, 116] on input "True" at bounding box center [292, 114] width 5 height 4
radio input "true"
click at [303, 150] on label "True" at bounding box center [309, 147] width 45 height 15
click at [295, 150] on input "True" at bounding box center [292, 148] width 5 height 4
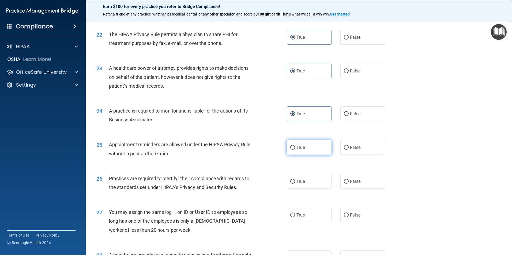
radio input "true"
click at [353, 149] on span "False" at bounding box center [355, 147] width 10 height 5
click at [348, 149] on input "False" at bounding box center [346, 148] width 5 height 4
radio input "true"
radio input "false"
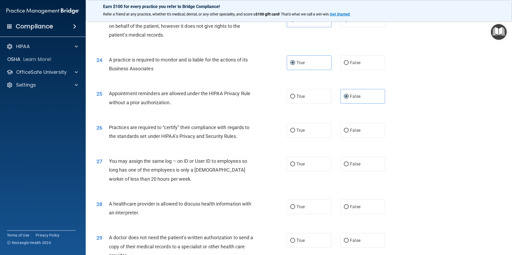
scroll to position [910, 0]
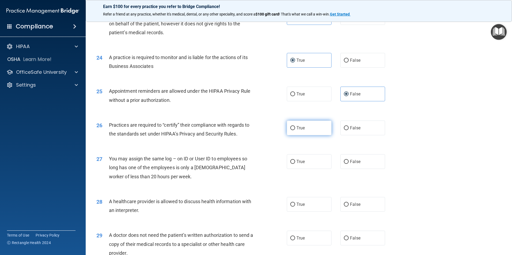
click at [299, 128] on span "True" at bounding box center [300, 127] width 8 height 5
click at [295, 128] on input "True" at bounding box center [292, 128] width 5 height 4
radio input "true"
click at [376, 163] on label "False" at bounding box center [362, 161] width 45 height 15
click at [348, 163] on input "False" at bounding box center [346, 162] width 5 height 4
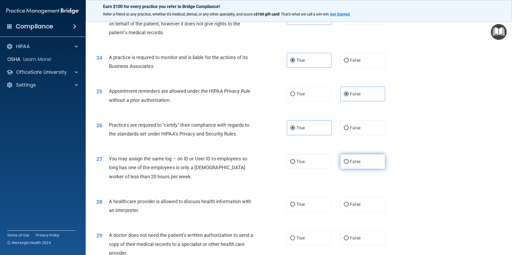
radio input "true"
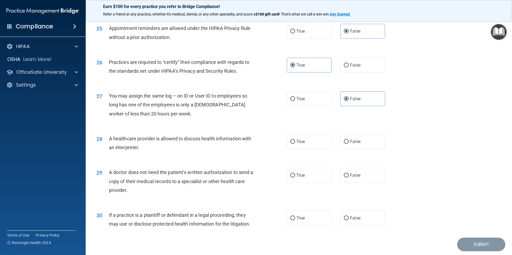
scroll to position [990, 0]
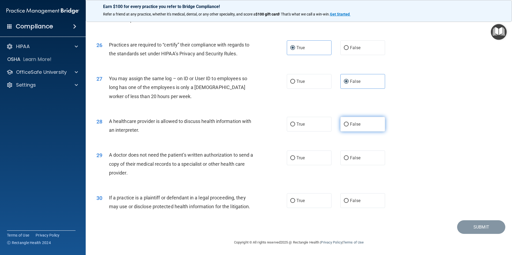
click at [340, 126] on label "False" at bounding box center [362, 124] width 45 height 15
click at [344, 126] on input "False" at bounding box center [346, 125] width 5 height 4
radio input "true"
click at [371, 157] on label "False" at bounding box center [362, 158] width 45 height 15
click at [348, 157] on input "False" at bounding box center [346, 158] width 5 height 4
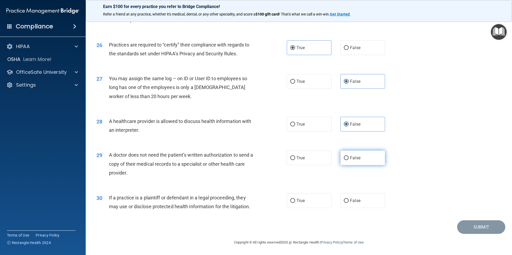
radio input "true"
click at [345, 198] on div "True False" at bounding box center [340, 200] width 107 height 15
drag, startPoint x: 350, startPoint y: 199, endPoint x: 370, endPoint y: 200, distance: 19.9
click at [370, 200] on label "False" at bounding box center [362, 200] width 45 height 15
click at [348, 200] on input "False" at bounding box center [346, 201] width 5 height 4
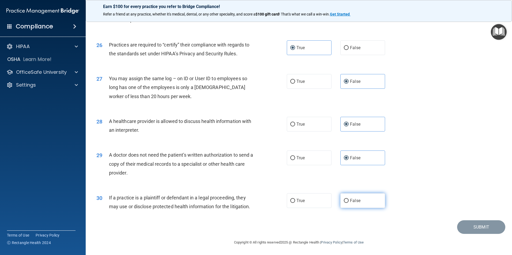
radio input "true"
click at [490, 228] on button "Submit" at bounding box center [481, 227] width 48 height 14
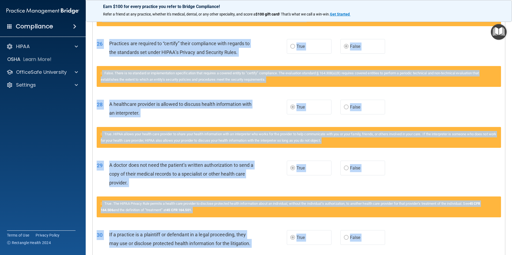
scroll to position [1283, 0]
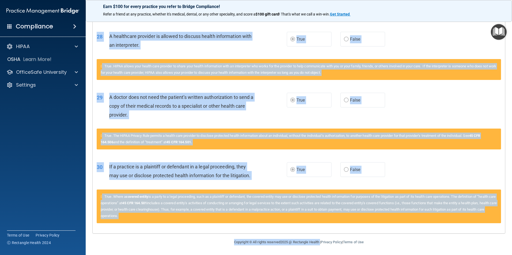
drag, startPoint x: 98, startPoint y: 84, endPoint x: 402, endPoint y: 218, distance: 332.8
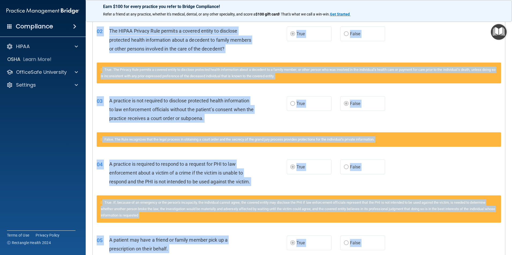
scroll to position [0, 0]
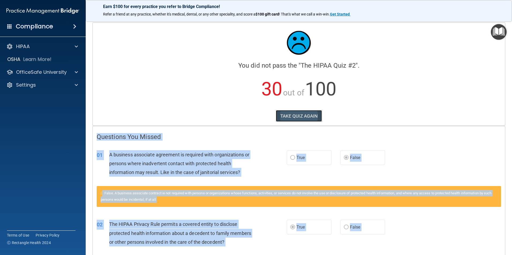
click at [292, 117] on button "TAKE QUIZ AGAIN" at bounding box center [299, 116] width 46 height 12
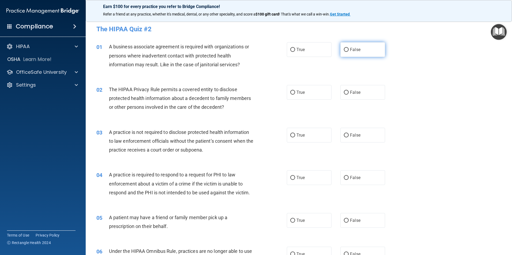
click at [359, 50] on label "False" at bounding box center [362, 49] width 45 height 15
click at [348, 50] on input "False" at bounding box center [346, 50] width 5 height 4
radio input "true"
click at [314, 92] on label "True" at bounding box center [309, 92] width 45 height 15
click at [295, 92] on input "True" at bounding box center [292, 93] width 5 height 4
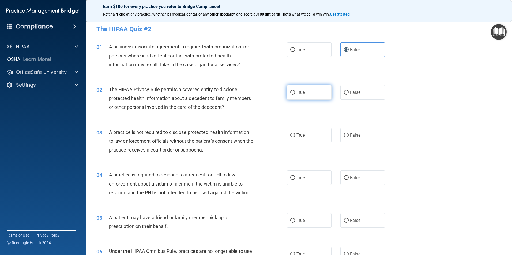
radio input "true"
click at [355, 140] on label "False" at bounding box center [362, 135] width 45 height 15
click at [348, 138] on input "False" at bounding box center [346, 136] width 5 height 4
radio input "true"
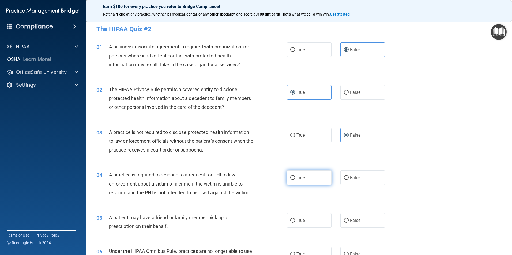
click at [319, 184] on label "True" at bounding box center [309, 177] width 45 height 15
click at [295, 180] on input "True" at bounding box center [292, 178] width 5 height 4
radio input "true"
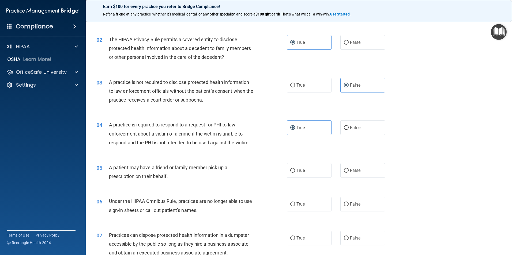
scroll to position [80, 0]
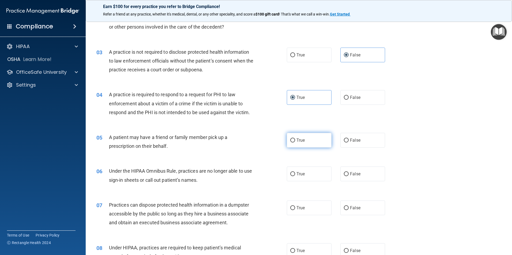
click at [326, 137] on label "True" at bounding box center [309, 140] width 45 height 15
click at [295, 139] on input "True" at bounding box center [292, 141] width 5 height 4
radio input "true"
click at [363, 174] on label "False" at bounding box center [362, 174] width 45 height 15
click at [348, 174] on input "False" at bounding box center [346, 174] width 5 height 4
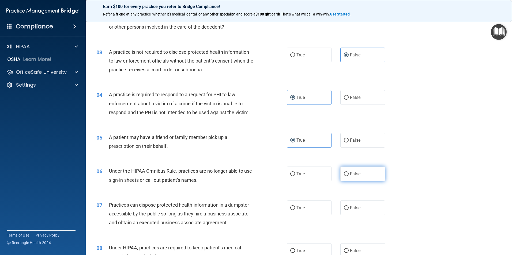
radio input "true"
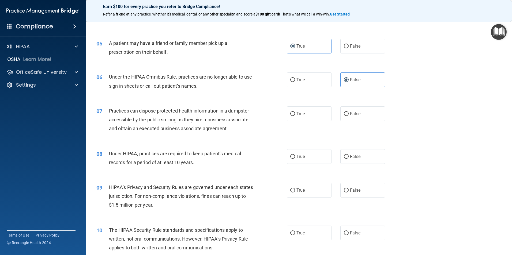
scroll to position [187, 0]
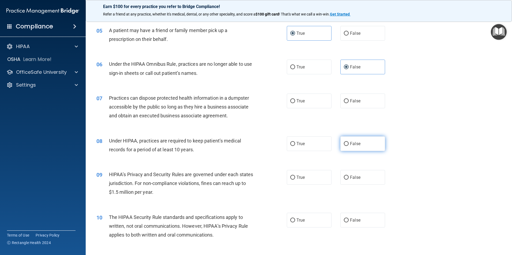
click at [354, 149] on label "False" at bounding box center [362, 143] width 45 height 15
click at [348, 146] on input "False" at bounding box center [346, 144] width 5 height 4
radio input "true"
click at [354, 101] on span "False" at bounding box center [355, 100] width 10 height 5
click at [348, 101] on input "False" at bounding box center [346, 101] width 5 height 4
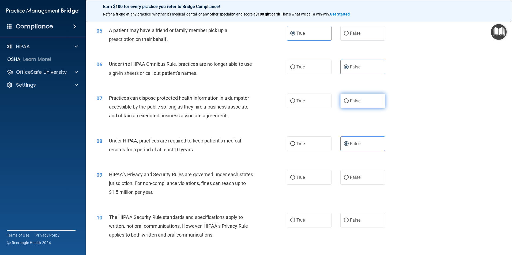
radio input "true"
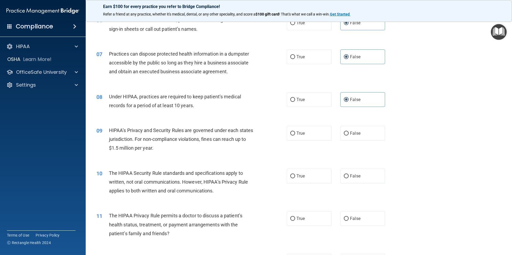
scroll to position [241, 0]
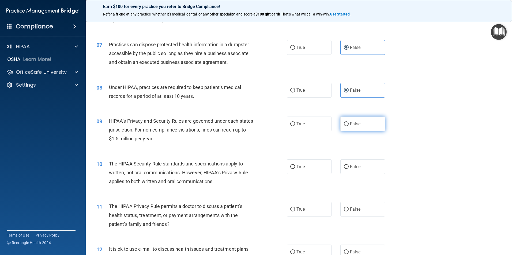
click at [351, 127] on label "False" at bounding box center [362, 124] width 45 height 15
click at [348, 126] on input "False" at bounding box center [346, 124] width 5 height 4
radio input "true"
click at [287, 169] on label "True" at bounding box center [309, 166] width 45 height 15
click at [290, 169] on input "True" at bounding box center [292, 167] width 5 height 4
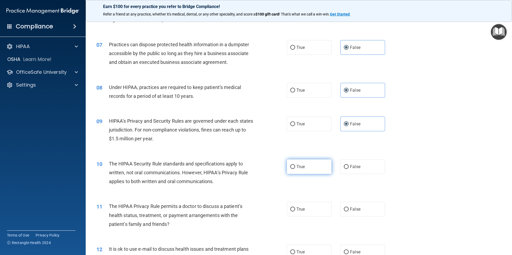
radio input "true"
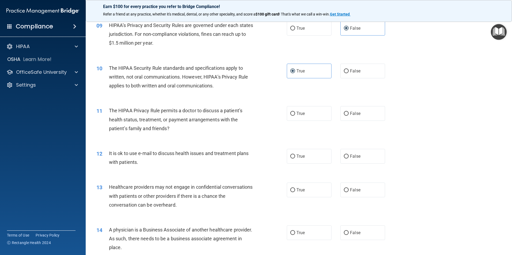
scroll to position [348, 0]
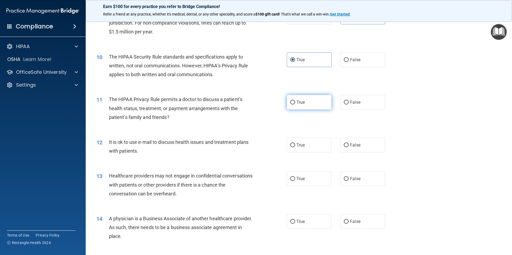
click at [314, 105] on label "True" at bounding box center [309, 102] width 45 height 15
click at [295, 105] on input "True" at bounding box center [292, 103] width 5 height 4
radio input "true"
click at [312, 142] on label "True" at bounding box center [309, 145] width 45 height 15
click at [295, 143] on input "True" at bounding box center [292, 145] width 5 height 4
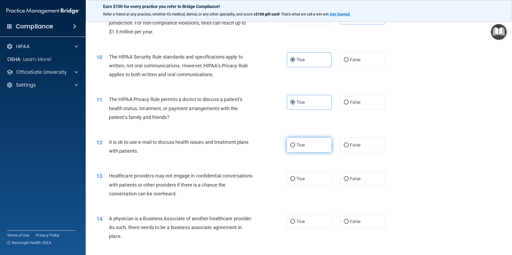
radio input "true"
click at [373, 182] on label "False" at bounding box center [362, 179] width 45 height 15
click at [348, 181] on input "False" at bounding box center [346, 179] width 5 height 4
radio input "true"
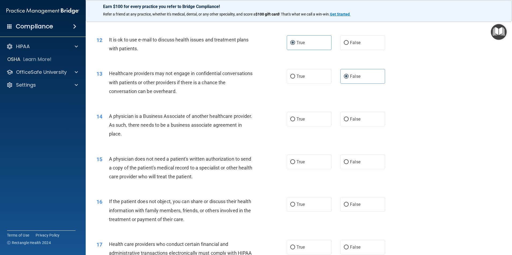
scroll to position [455, 0]
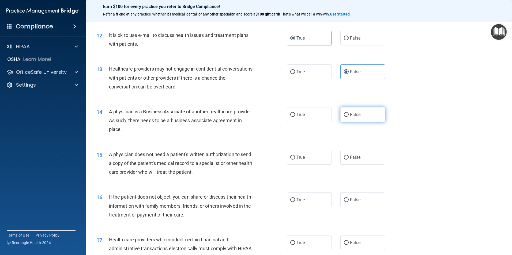
click at [367, 120] on label "False" at bounding box center [362, 114] width 45 height 15
click at [348, 117] on input "False" at bounding box center [346, 115] width 5 height 4
radio input "true"
click at [290, 160] on label "True" at bounding box center [309, 157] width 45 height 15
click at [290, 160] on input "True" at bounding box center [292, 158] width 5 height 4
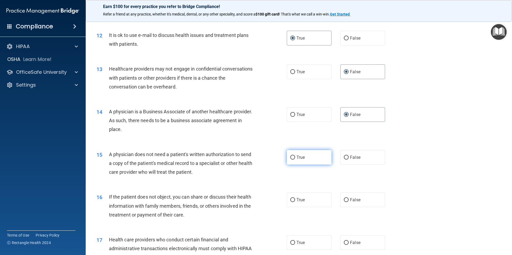
radio input "true"
click at [320, 197] on label "True" at bounding box center [309, 200] width 45 height 15
click at [295, 198] on input "True" at bounding box center [292, 200] width 5 height 4
radio input "true"
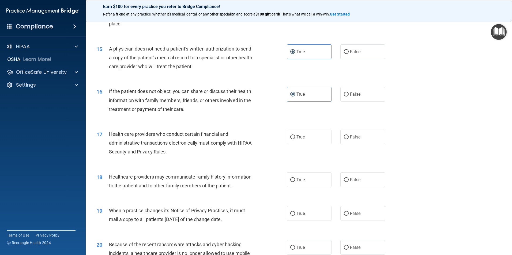
scroll to position [562, 0]
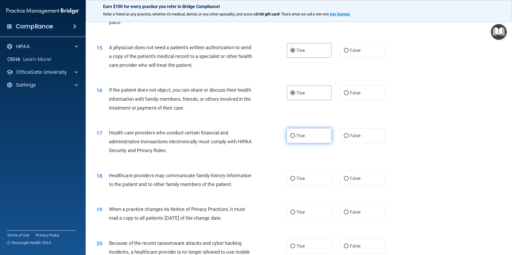
click at [296, 136] on span "True" at bounding box center [300, 135] width 8 height 5
click at [295, 136] on input "True" at bounding box center [292, 136] width 5 height 4
radio input "true"
click at [363, 182] on label "False" at bounding box center [362, 178] width 45 height 15
click at [348, 181] on input "False" at bounding box center [346, 179] width 5 height 4
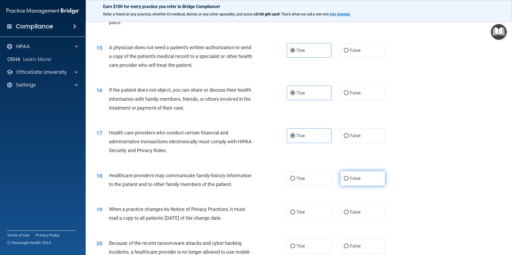
radio input "true"
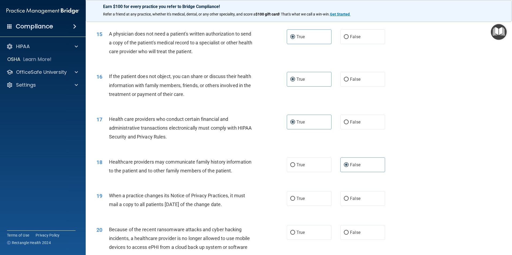
scroll to position [589, 0]
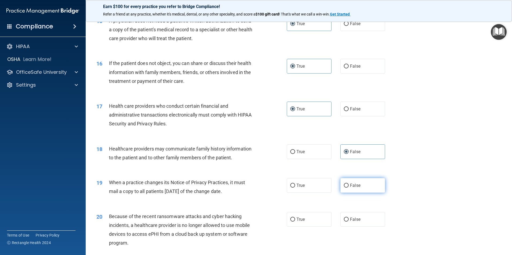
click at [354, 192] on label "False" at bounding box center [362, 185] width 45 height 15
click at [348, 188] on input "False" at bounding box center [346, 186] width 5 height 4
radio input "true"
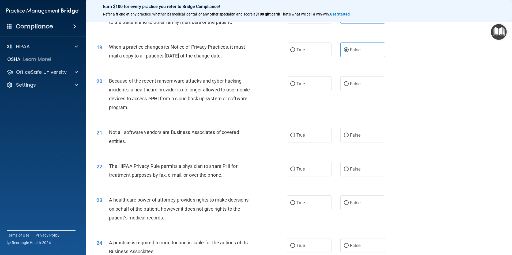
scroll to position [749, 0]
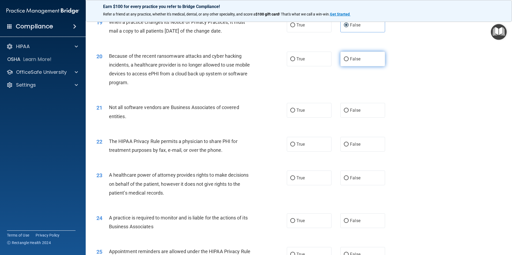
click at [353, 61] on span "False" at bounding box center [355, 58] width 10 height 5
click at [348, 61] on input "False" at bounding box center [346, 59] width 5 height 4
radio input "true"
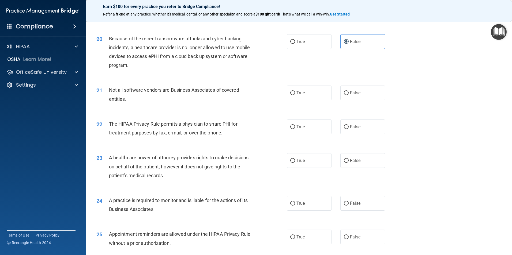
scroll to position [776, 0]
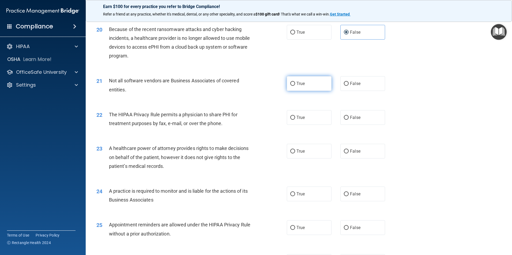
click at [296, 86] on label "True" at bounding box center [309, 83] width 45 height 15
click at [295, 86] on input "True" at bounding box center [292, 84] width 5 height 4
radio input "true"
click at [313, 117] on label "True" at bounding box center [309, 117] width 45 height 15
click at [295, 117] on input "True" at bounding box center [292, 118] width 5 height 4
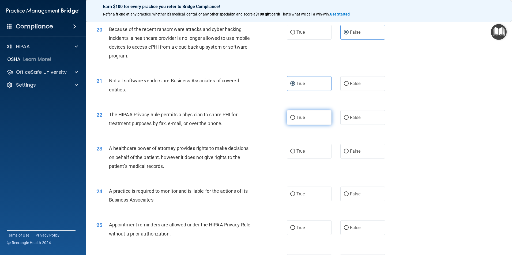
radio input "true"
click at [361, 154] on label "False" at bounding box center [362, 151] width 45 height 15
click at [348, 154] on input "False" at bounding box center [346, 152] width 5 height 4
radio input "true"
click at [368, 197] on label "False" at bounding box center [362, 194] width 45 height 15
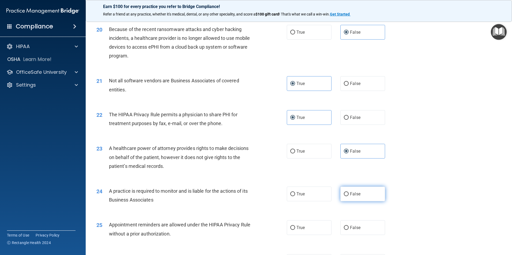
click at [348, 196] on input "False" at bounding box center [346, 194] width 5 height 4
radio input "true"
click at [302, 226] on span "True" at bounding box center [300, 227] width 8 height 5
click at [295, 226] on input "True" at bounding box center [292, 228] width 5 height 4
radio input "true"
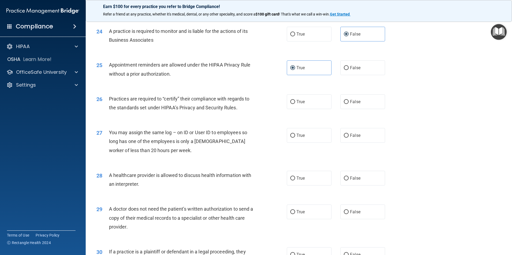
scroll to position [936, 0]
click at [295, 105] on label "True" at bounding box center [309, 101] width 45 height 15
click at [295, 104] on input "True" at bounding box center [292, 102] width 5 height 4
radio input "true"
click at [364, 139] on label "False" at bounding box center [362, 135] width 45 height 15
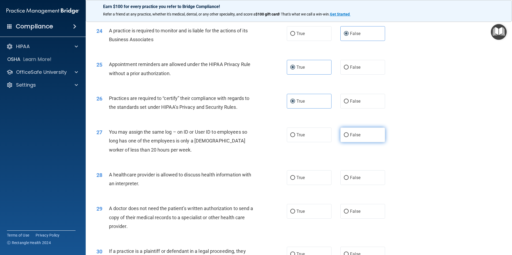
click at [348, 137] on input "False" at bounding box center [346, 135] width 5 height 4
radio input "true"
click at [296, 180] on span "True" at bounding box center [300, 177] width 8 height 5
click at [295, 180] on input "True" at bounding box center [292, 178] width 5 height 4
radio input "true"
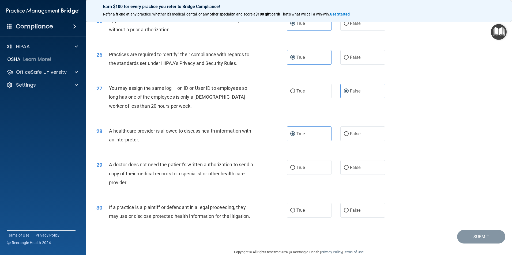
scroll to position [990, 0]
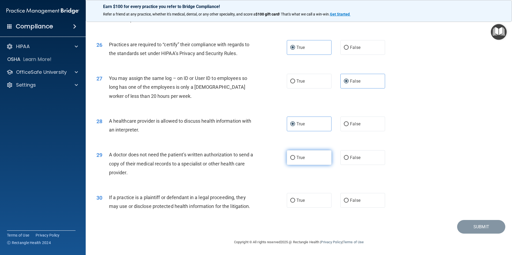
click at [310, 161] on label "True" at bounding box center [309, 157] width 45 height 15
click at [295, 160] on input "True" at bounding box center [292, 158] width 5 height 4
radio input "true"
click at [302, 204] on label "True" at bounding box center [309, 200] width 45 height 15
click at [295, 203] on input "True" at bounding box center [292, 201] width 5 height 4
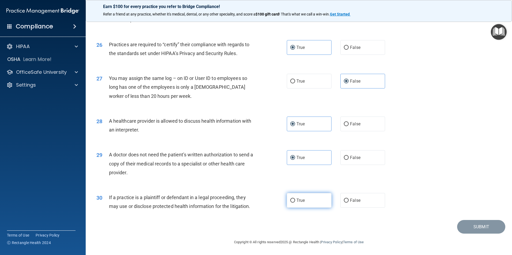
radio input "true"
click at [478, 226] on button "Submit" at bounding box center [481, 227] width 48 height 14
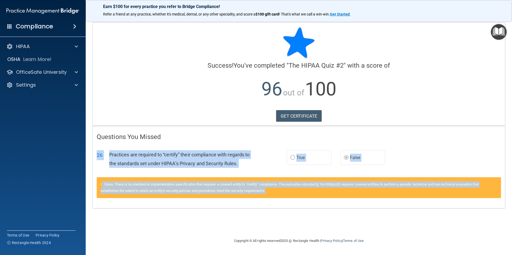
drag, startPoint x: 96, startPoint y: 153, endPoint x: 430, endPoint y: 196, distance: 337.5
click at [430, 196] on div "26 Practices are required to “certify” their compliance with regards to the sta…" at bounding box center [299, 174] width 404 height 61
copy div "26 Practices are required to “certify” their compliance with regards to the sta…"
click at [136, 211] on div "Calculating your score.... Success! You've completed " The HIPAA Quiz #2 " with…" at bounding box center [298, 127] width 405 height 210
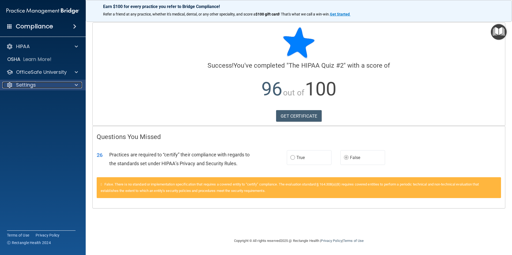
click at [77, 84] on span at bounding box center [76, 85] width 3 height 6
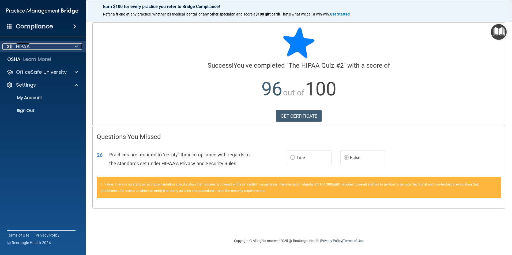
click at [75, 49] on span at bounding box center [76, 46] width 3 height 6
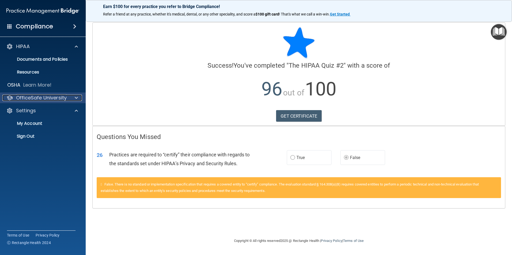
click at [71, 98] on div at bounding box center [75, 98] width 13 height 6
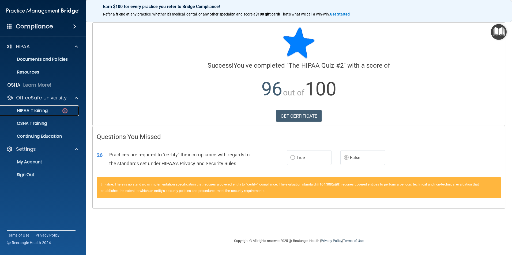
click at [36, 112] on p "HIPAA Training" at bounding box center [25, 110] width 44 height 5
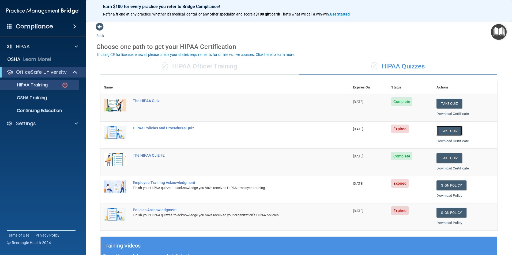
click at [441, 132] on button "Take Quiz" at bounding box center [449, 131] width 26 height 10
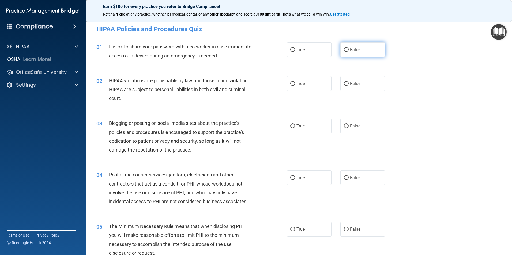
click at [354, 54] on label "False" at bounding box center [362, 49] width 45 height 15
click at [348, 52] on input "False" at bounding box center [346, 50] width 5 height 4
radio input "true"
click at [287, 84] on label "True" at bounding box center [309, 83] width 45 height 15
click at [290, 84] on input "True" at bounding box center [292, 84] width 5 height 4
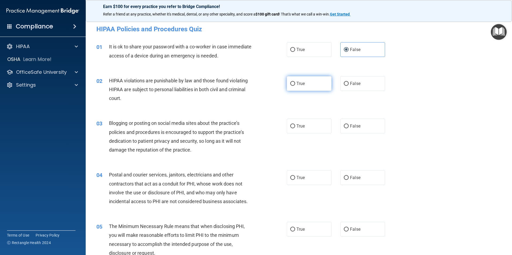
radio input "true"
click at [312, 128] on label "True" at bounding box center [309, 126] width 45 height 15
click at [295, 128] on input "True" at bounding box center [292, 126] width 5 height 4
radio input "true"
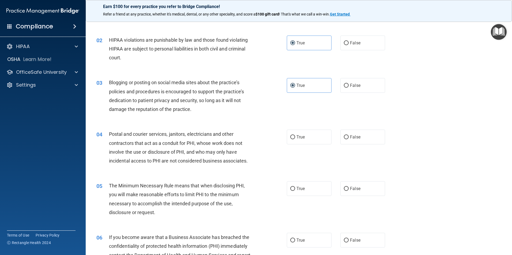
scroll to position [54, 0]
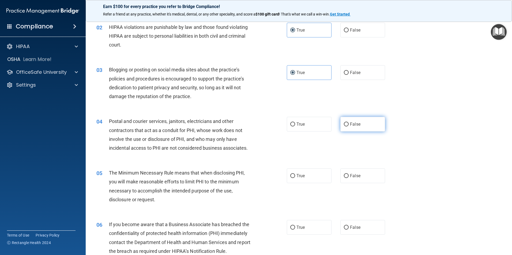
click at [360, 127] on label "False" at bounding box center [362, 124] width 45 height 15
click at [348, 127] on input "False" at bounding box center [346, 125] width 5 height 4
radio input "true"
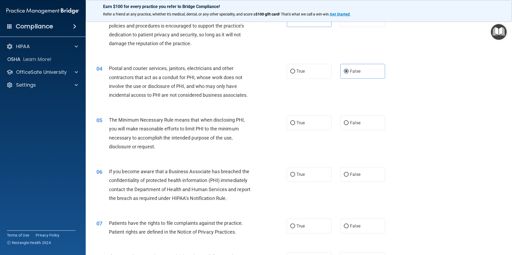
scroll to position [107, 0]
click at [292, 122] on input "True" at bounding box center [292, 123] width 5 height 4
radio input "true"
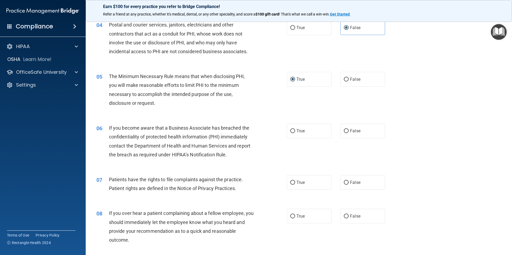
scroll to position [161, 0]
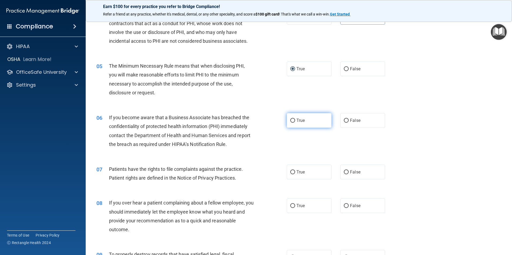
click at [306, 123] on label "True" at bounding box center [309, 120] width 45 height 15
click at [295, 123] on input "True" at bounding box center [292, 121] width 5 height 4
radio input "true"
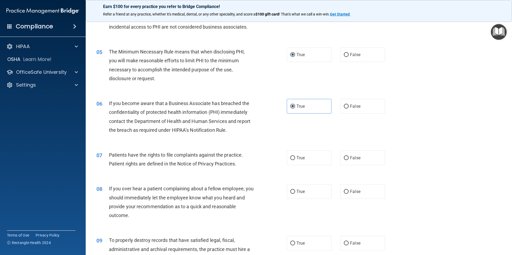
scroll to position [214, 0]
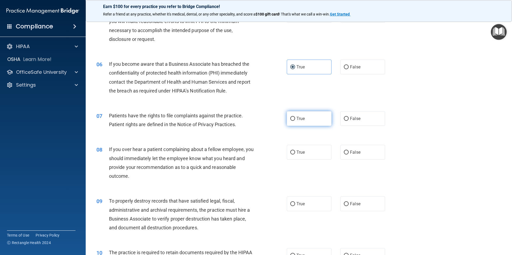
click at [303, 118] on span "True" at bounding box center [300, 118] width 8 height 5
click at [295, 118] on input "True" at bounding box center [292, 119] width 5 height 4
radio input "true"
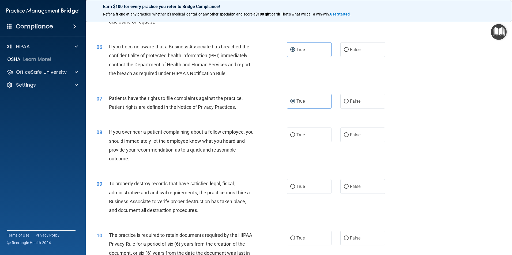
scroll to position [241, 0]
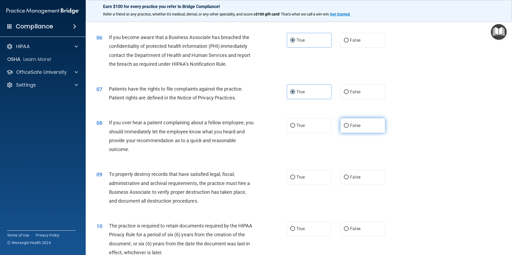
click at [373, 124] on label "False" at bounding box center [362, 125] width 45 height 15
click at [348, 124] on input "False" at bounding box center [346, 126] width 5 height 4
radio input "true"
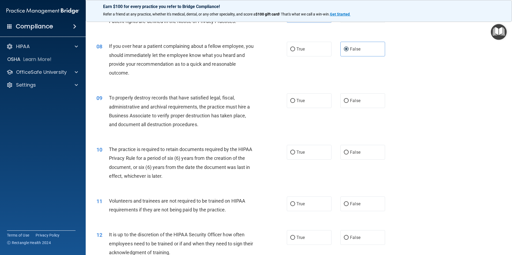
scroll to position [321, 0]
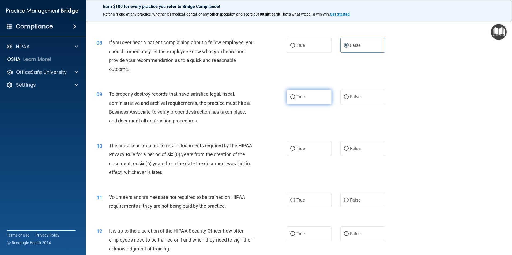
click at [296, 98] on span "True" at bounding box center [300, 96] width 8 height 5
click at [295, 98] on input "True" at bounding box center [292, 97] width 5 height 4
radio input "true"
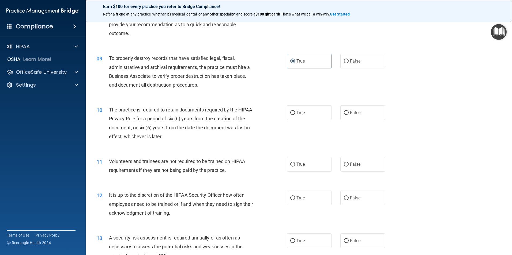
scroll to position [375, 0]
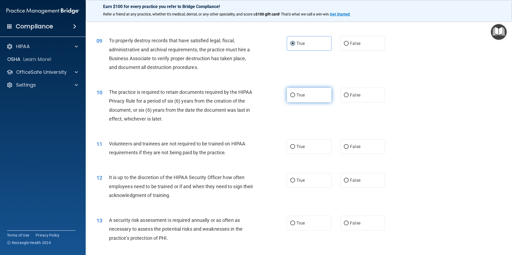
click at [314, 94] on label "True" at bounding box center [309, 95] width 45 height 15
click at [295, 94] on input "True" at bounding box center [292, 95] width 5 height 4
radio input "true"
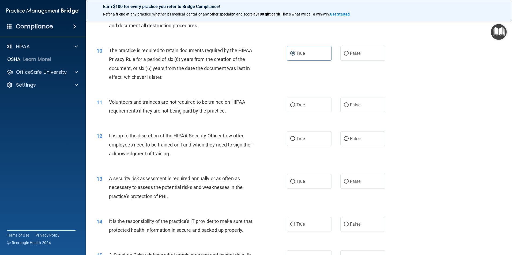
scroll to position [428, 0]
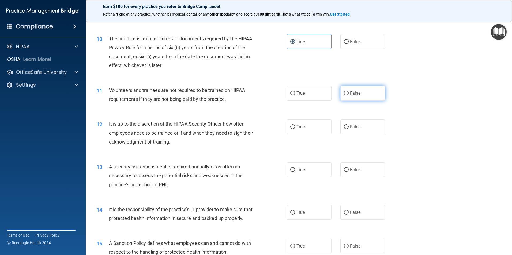
click at [351, 95] on span "False" at bounding box center [355, 93] width 10 height 5
click at [348, 95] on input "False" at bounding box center [346, 94] width 5 height 4
radio input "true"
click at [363, 130] on label "False" at bounding box center [362, 127] width 45 height 15
click at [348, 129] on input "False" at bounding box center [346, 127] width 5 height 4
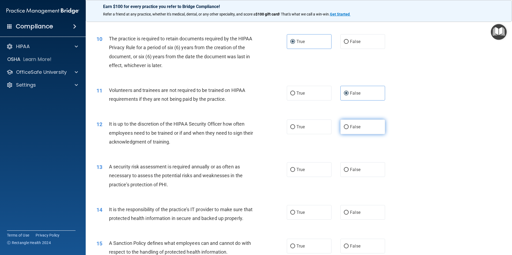
radio input "true"
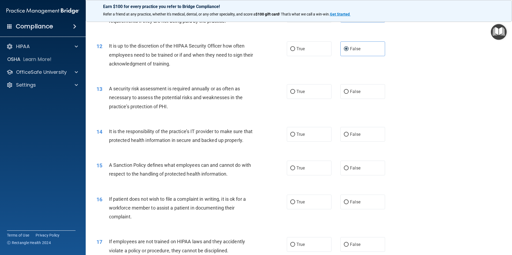
scroll to position [508, 0]
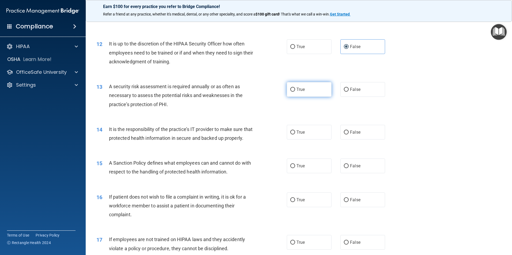
click at [299, 85] on label "True" at bounding box center [309, 89] width 45 height 15
click at [295, 88] on input "True" at bounding box center [292, 90] width 5 height 4
radio input "true"
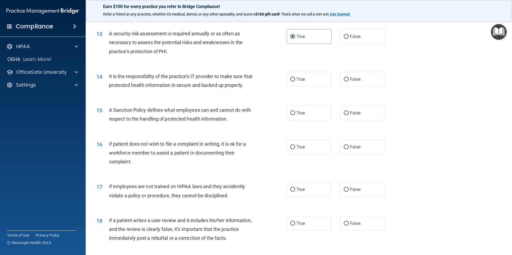
scroll to position [562, 0]
click at [297, 79] on span "True" at bounding box center [300, 78] width 8 height 5
click at [295, 79] on input "True" at bounding box center [292, 79] width 5 height 4
radio input "true"
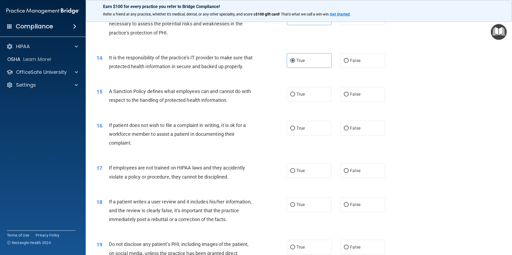
scroll to position [589, 0]
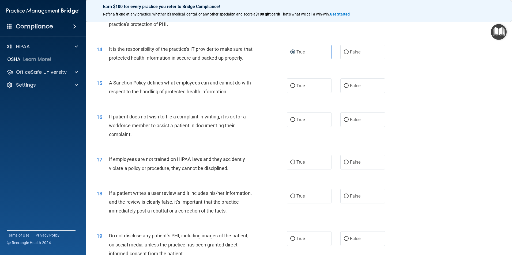
click at [337, 52] on div "True False" at bounding box center [340, 52] width 107 height 15
click at [345, 51] on input "False" at bounding box center [346, 52] width 5 height 4
radio input "true"
radio input "false"
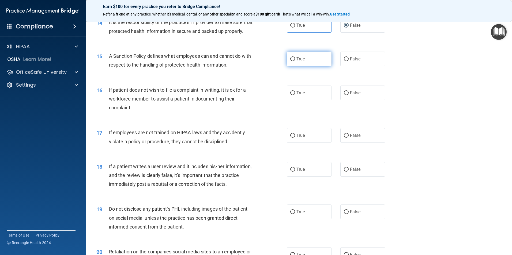
click at [297, 62] on span "True" at bounding box center [300, 58] width 8 height 5
click at [295, 61] on input "True" at bounding box center [292, 59] width 5 height 4
radio input "true"
click at [300, 96] on span "True" at bounding box center [300, 92] width 8 height 5
click at [295, 95] on input "True" at bounding box center [292, 93] width 5 height 4
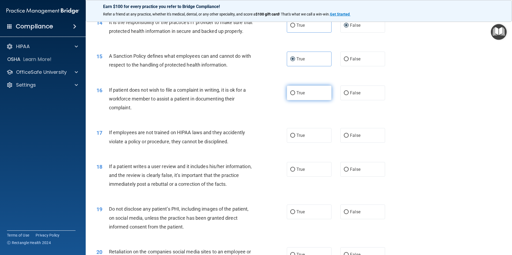
radio input "true"
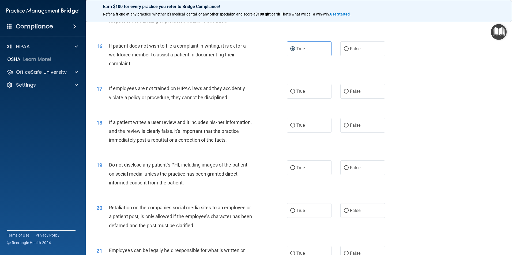
scroll to position [669, 0]
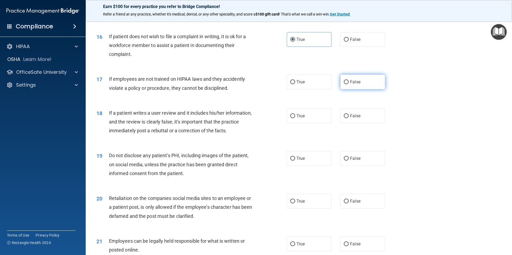
click at [350, 85] on span "False" at bounding box center [355, 81] width 10 height 5
click at [347, 84] on input "False" at bounding box center [346, 82] width 5 height 4
radio input "true"
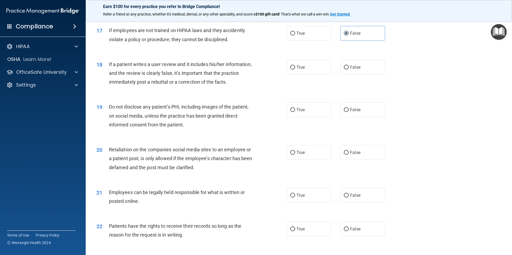
scroll to position [722, 0]
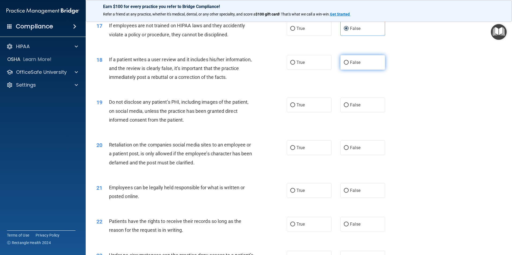
click at [340, 70] on label "False" at bounding box center [362, 62] width 45 height 15
click at [344, 65] on input "False" at bounding box center [346, 63] width 5 height 4
radio input "true"
click at [317, 112] on label "True" at bounding box center [309, 105] width 45 height 15
click at [295, 107] on input "True" at bounding box center [292, 105] width 5 height 4
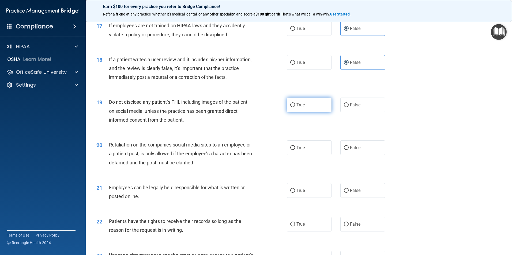
radio input "true"
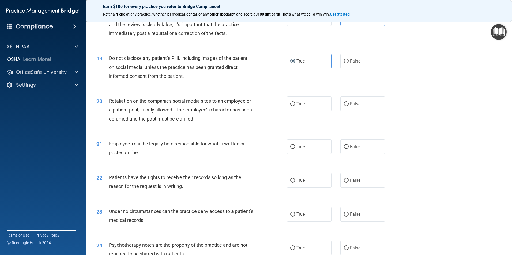
scroll to position [776, 0]
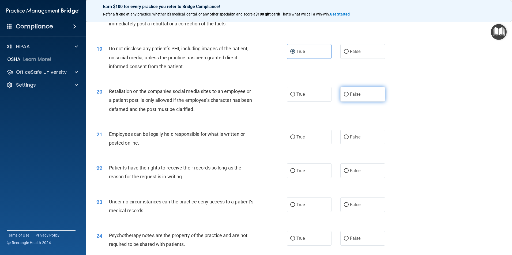
click at [352, 102] on label "False" at bounding box center [362, 94] width 45 height 15
click at [348, 97] on input "False" at bounding box center [346, 95] width 5 height 4
radio input "true"
click at [309, 144] on label "True" at bounding box center [309, 137] width 45 height 15
click at [295, 139] on input "True" at bounding box center [292, 137] width 5 height 4
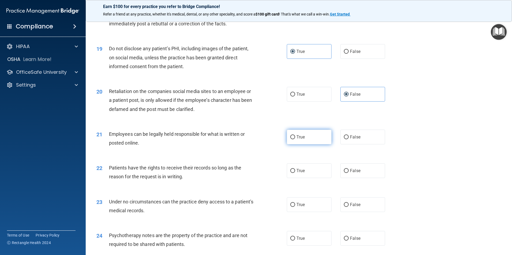
radio input "true"
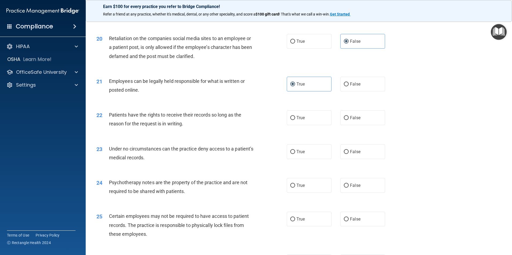
scroll to position [829, 0]
click at [350, 120] on span "False" at bounding box center [355, 117] width 10 height 5
click at [348, 120] on input "False" at bounding box center [346, 118] width 5 height 4
radio input "true"
click at [279, 128] on div "22 Patients have the rights to receive their records so long as the reason for …" at bounding box center [191, 120] width 206 height 20
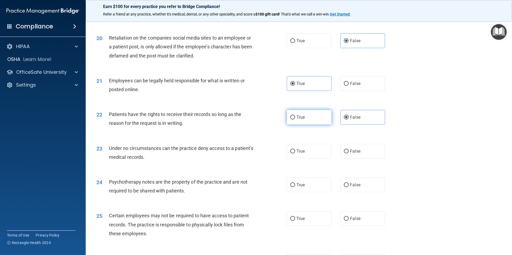
click at [324, 125] on label "True" at bounding box center [309, 117] width 45 height 15
click at [295, 120] on input "True" at bounding box center [292, 118] width 5 height 4
radio input "true"
radio input "false"
click at [310, 159] on label "True" at bounding box center [309, 151] width 45 height 15
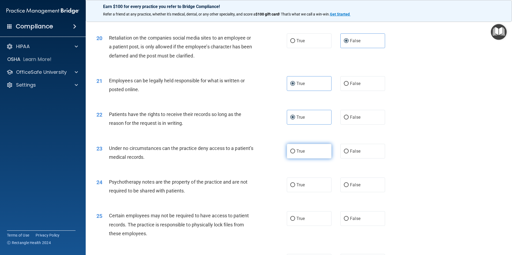
click at [295, 154] on input "True" at bounding box center [292, 152] width 5 height 4
radio input "true"
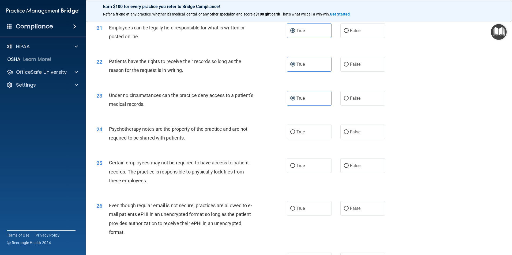
scroll to position [883, 0]
click at [344, 137] on label "False" at bounding box center [362, 131] width 45 height 15
click at [344, 134] on input "False" at bounding box center [346, 132] width 5 height 4
radio input "true"
click at [317, 139] on label "True" at bounding box center [309, 131] width 45 height 15
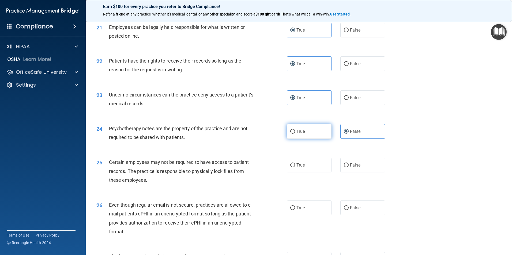
click at [295, 134] on input "True" at bounding box center [292, 132] width 5 height 4
radio input "true"
radio input "false"
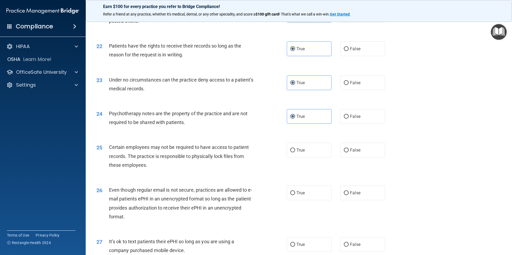
scroll to position [910, 0]
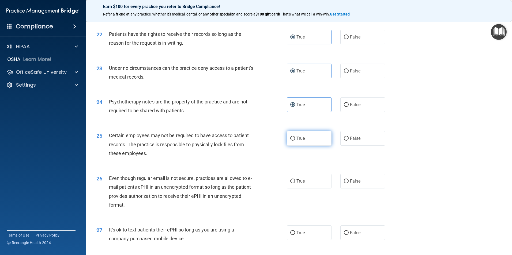
click at [294, 143] on label "True" at bounding box center [309, 138] width 45 height 15
click at [294, 141] on input "True" at bounding box center [292, 139] width 5 height 4
radio input "true"
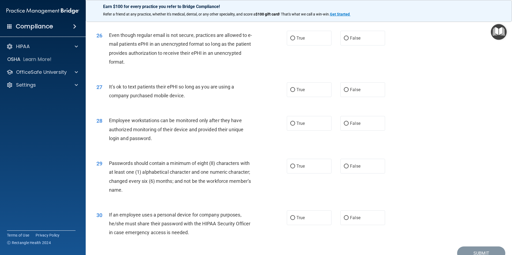
scroll to position [1044, 0]
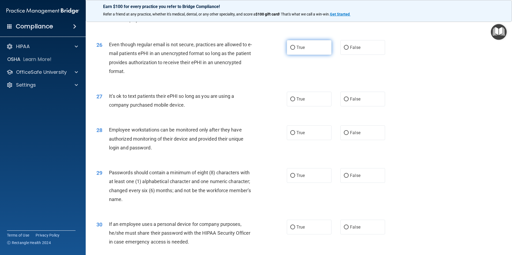
click at [293, 55] on label "True" at bounding box center [309, 47] width 45 height 15
click at [293, 50] on input "True" at bounding box center [292, 48] width 5 height 4
radio input "true"
click at [351, 105] on label "False" at bounding box center [362, 99] width 45 height 15
click at [348, 101] on input "False" at bounding box center [346, 99] width 5 height 4
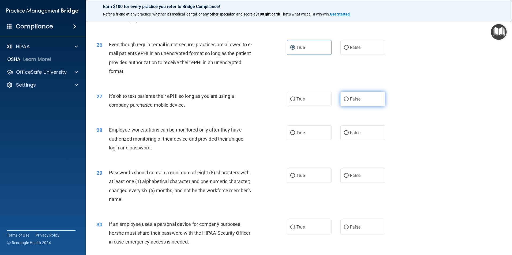
radio input "true"
click at [323, 106] on label "True" at bounding box center [309, 99] width 45 height 15
click at [295, 101] on input "True" at bounding box center [292, 99] width 5 height 4
radio input "true"
radio input "false"
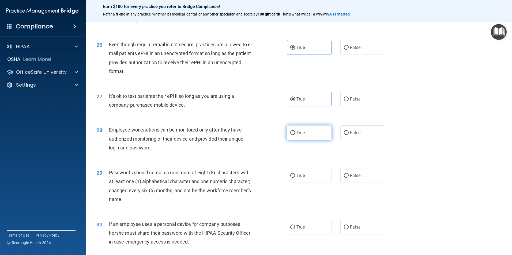
click at [306, 140] on label "True" at bounding box center [309, 132] width 45 height 15
click at [295, 135] on input "True" at bounding box center [292, 133] width 5 height 4
radio input "true"
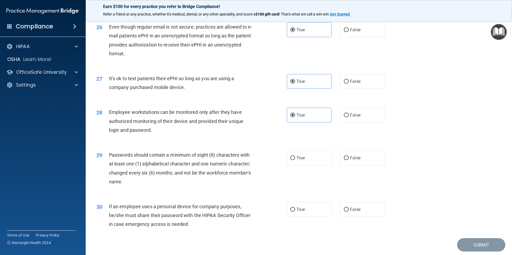
scroll to position [1088, 0]
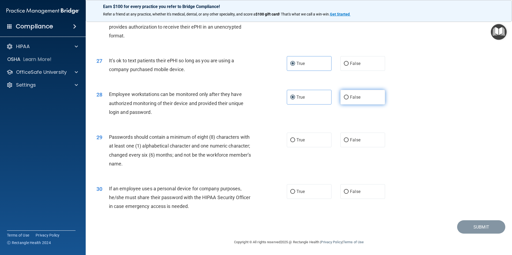
click at [344, 101] on label "False" at bounding box center [362, 97] width 45 height 15
click at [344, 100] on input "False" at bounding box center [346, 98] width 5 height 4
radio input "true"
radio input "false"
click at [293, 141] on label "True" at bounding box center [309, 140] width 45 height 15
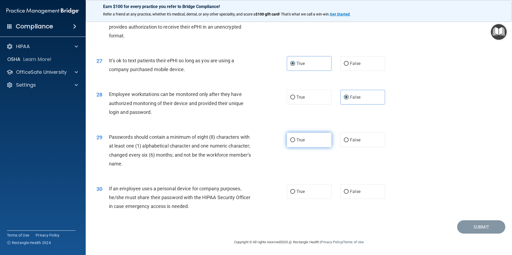
click at [293, 141] on input "True" at bounding box center [292, 140] width 5 height 4
radio input "true"
click at [352, 191] on span "False" at bounding box center [355, 191] width 10 height 5
click at [348, 191] on input "False" at bounding box center [346, 192] width 5 height 4
radio input "true"
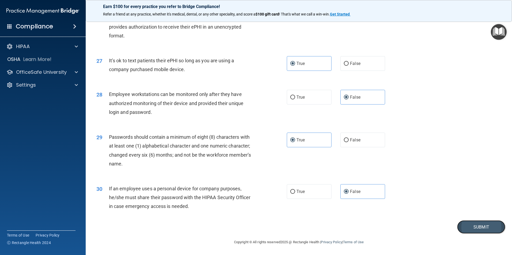
click at [480, 225] on button "Submit" at bounding box center [481, 227] width 48 height 14
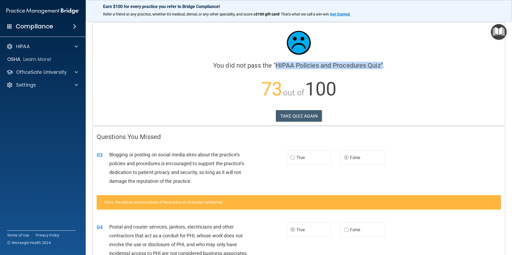
drag, startPoint x: 275, startPoint y: 64, endPoint x: 379, endPoint y: 62, distance: 104.6
click at [379, 62] on h4 "You did not pass the " HIPAA Policies and Procedures Quiz "." at bounding box center [299, 65] width 404 height 7
copy h4 "HIPAA Policies and Procedures Quiz ""
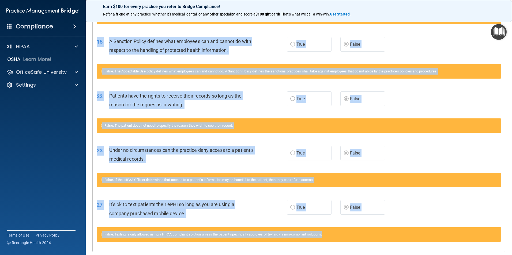
scroll to position [421, 0]
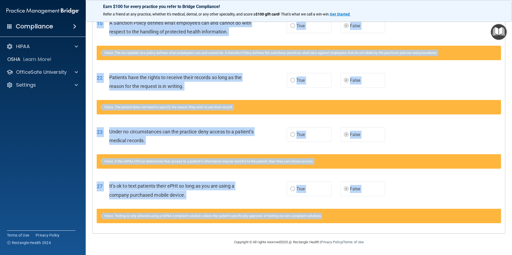
drag, startPoint x: 97, startPoint y: 137, endPoint x: 416, endPoint y: 214, distance: 327.8
copy div "Questions You Missed 03 Blogging or posting on social media sites about the pra…"
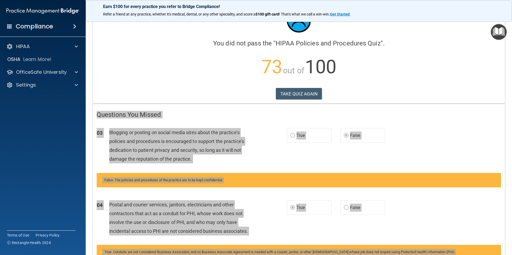
scroll to position [0, 0]
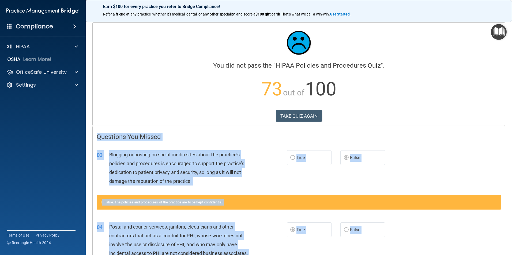
click at [394, 103] on p "73 out of 100" at bounding box center [299, 89] width 404 height 35
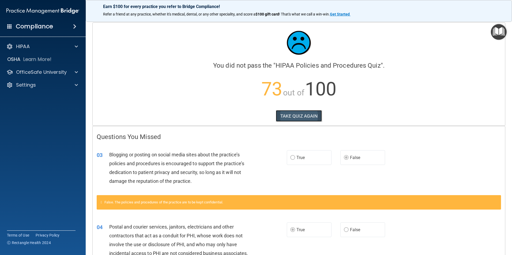
click at [286, 115] on button "TAKE QUIZ AGAIN" at bounding box center [299, 116] width 46 height 12
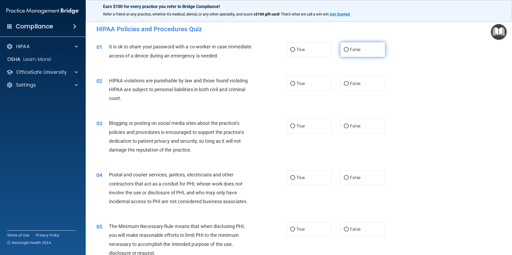
click at [361, 47] on label "False" at bounding box center [362, 49] width 45 height 15
click at [348, 48] on input "False" at bounding box center [346, 50] width 5 height 4
radio input "true"
click at [313, 87] on label "True" at bounding box center [309, 83] width 45 height 15
click at [295, 86] on input "True" at bounding box center [292, 84] width 5 height 4
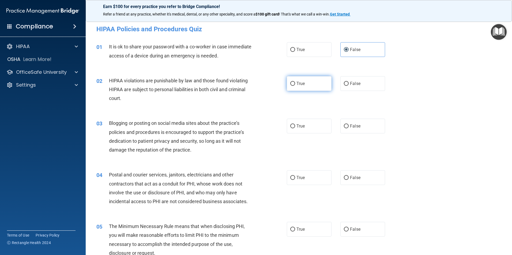
radio input "true"
click at [358, 124] on label "False" at bounding box center [362, 126] width 45 height 15
click at [348, 124] on input "False" at bounding box center [346, 126] width 5 height 4
radio input "true"
click at [305, 179] on label "True" at bounding box center [309, 177] width 45 height 15
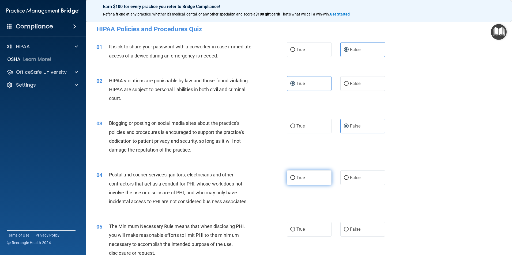
click at [295, 179] on input "True" at bounding box center [292, 178] width 5 height 4
radio input "true"
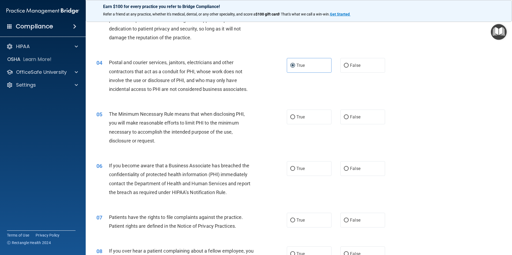
scroll to position [134, 0]
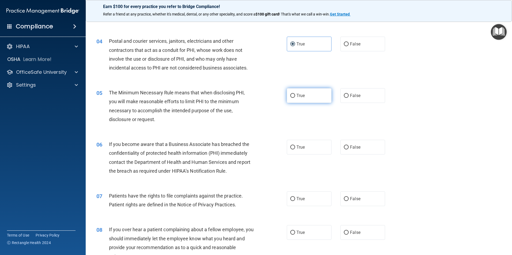
click at [309, 96] on label "True" at bounding box center [309, 95] width 45 height 15
click at [295, 96] on input "True" at bounding box center [292, 96] width 5 height 4
radio input "true"
click at [353, 147] on span "False" at bounding box center [355, 147] width 10 height 5
click at [348, 147] on input "False" at bounding box center [346, 148] width 5 height 4
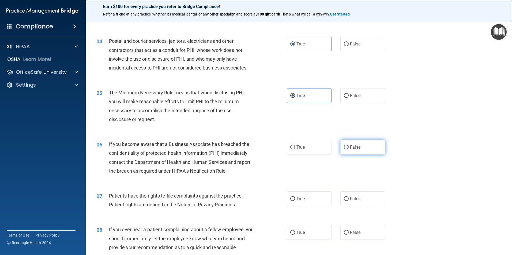
radio input "true"
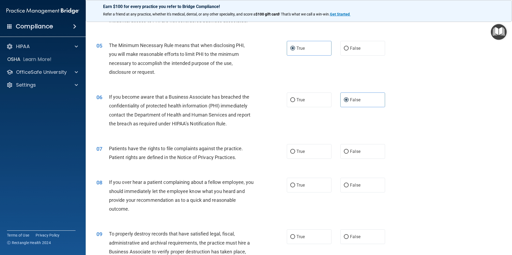
scroll to position [214, 0]
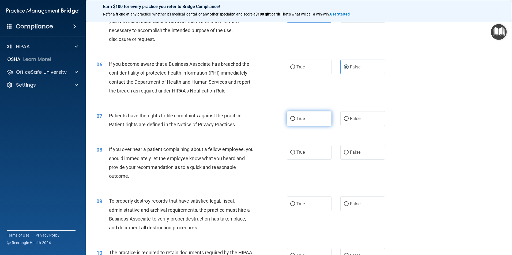
click at [302, 120] on span "True" at bounding box center [300, 118] width 8 height 5
click at [295, 120] on input "True" at bounding box center [292, 119] width 5 height 4
radio input "true"
click at [350, 155] on label "False" at bounding box center [362, 152] width 45 height 15
click at [348, 155] on input "False" at bounding box center [346, 153] width 5 height 4
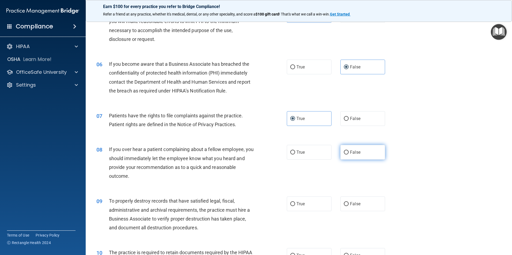
radio input "true"
click at [355, 203] on span "False" at bounding box center [355, 203] width 10 height 5
click at [348, 203] on input "False" at bounding box center [346, 204] width 5 height 4
radio input "true"
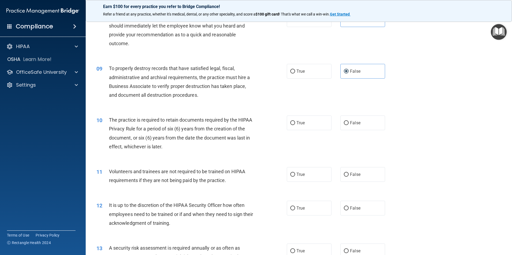
scroll to position [348, 0]
click at [298, 123] on span "True" at bounding box center [300, 121] width 8 height 5
click at [295, 123] on input "True" at bounding box center [292, 122] width 5 height 4
radio input "true"
click at [351, 176] on label "False" at bounding box center [362, 173] width 45 height 15
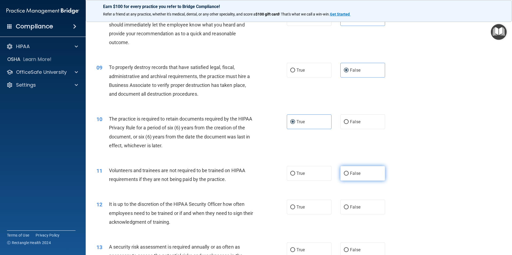
click at [348, 176] on input "False" at bounding box center [346, 174] width 5 height 4
radio input "true"
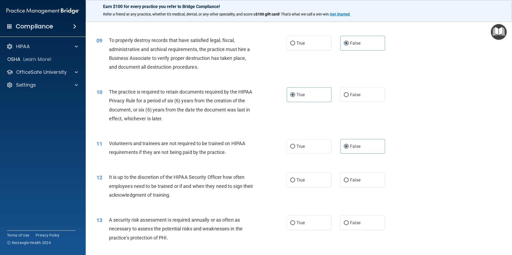
scroll to position [401, 0]
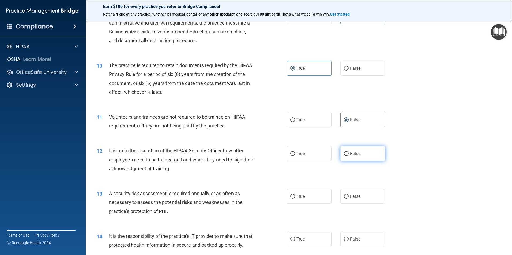
click at [357, 151] on span "False" at bounding box center [355, 153] width 10 height 5
click at [348, 152] on input "False" at bounding box center [346, 154] width 5 height 4
radio input "true"
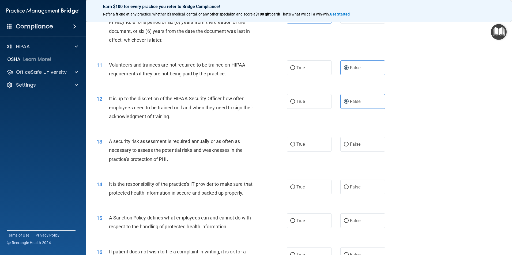
scroll to position [455, 0]
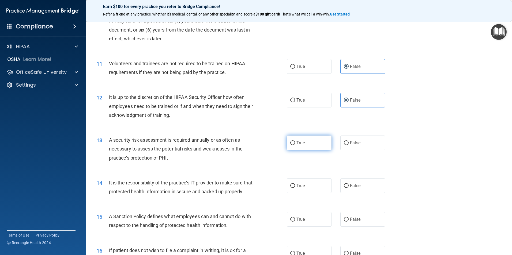
click at [297, 143] on span "True" at bounding box center [300, 142] width 8 height 5
click at [295, 143] on input "True" at bounding box center [292, 143] width 5 height 4
radio input "true"
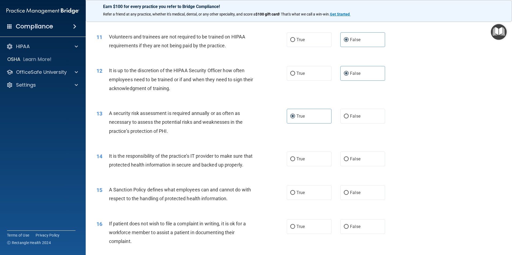
scroll to position [508, 0]
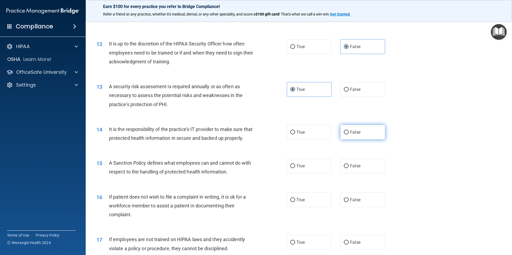
click at [381, 133] on label "False" at bounding box center [362, 132] width 45 height 15
click at [348, 133] on input "False" at bounding box center [346, 133] width 5 height 4
radio input "true"
click at [372, 173] on label "False" at bounding box center [362, 166] width 45 height 15
click at [348, 168] on input "False" at bounding box center [346, 166] width 5 height 4
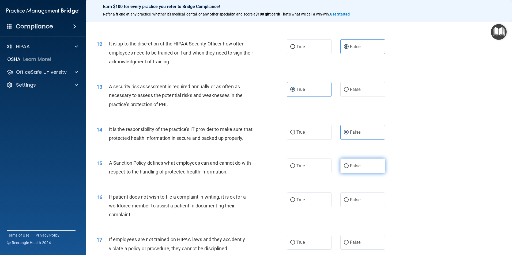
radio input "true"
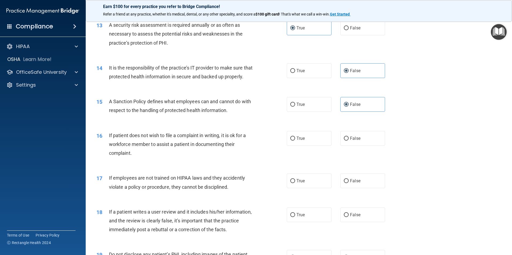
scroll to position [589, 0]
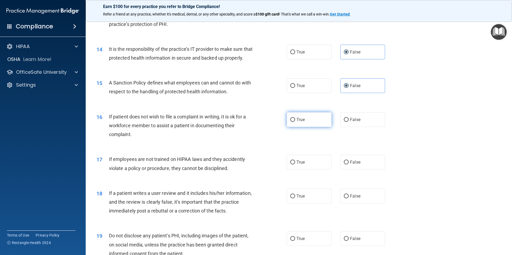
click at [299, 127] on label "True" at bounding box center [309, 119] width 45 height 15
click at [295, 122] on input "True" at bounding box center [292, 120] width 5 height 4
radio input "true"
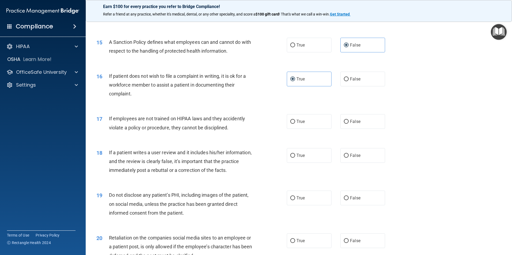
scroll to position [642, 0]
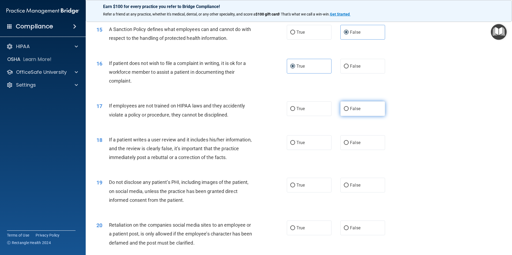
click at [347, 116] on label "False" at bounding box center [362, 108] width 45 height 15
click at [347, 111] on input "False" at bounding box center [346, 109] width 5 height 4
radio input "true"
click at [378, 150] on label "False" at bounding box center [362, 142] width 45 height 15
click at [348, 145] on input "False" at bounding box center [346, 143] width 5 height 4
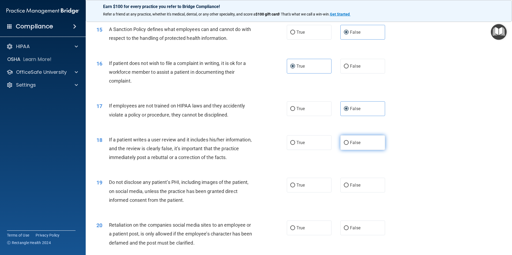
radio input "true"
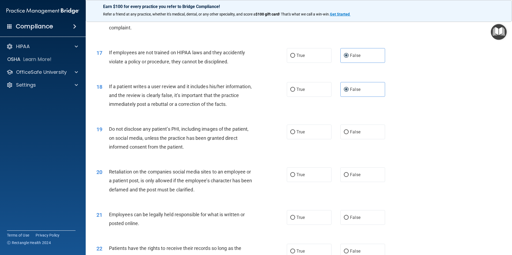
scroll to position [696, 0]
click at [290, 134] on input "True" at bounding box center [292, 132] width 5 height 4
radio input "true"
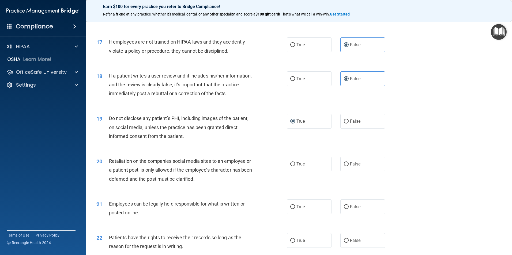
scroll to position [722, 0]
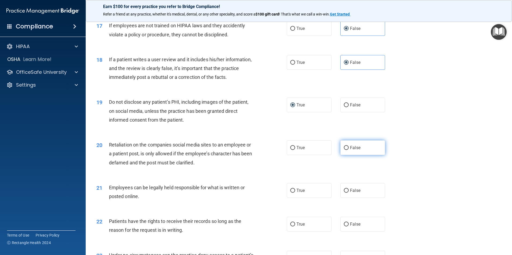
click at [356, 155] on label "False" at bounding box center [362, 147] width 45 height 15
click at [348, 150] on input "False" at bounding box center [346, 148] width 5 height 4
radio input "true"
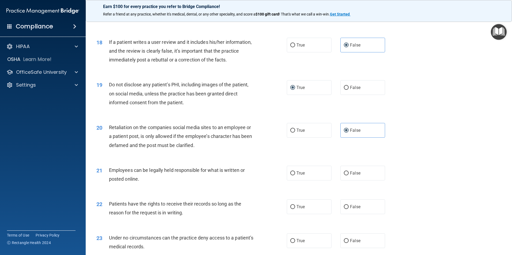
scroll to position [749, 0]
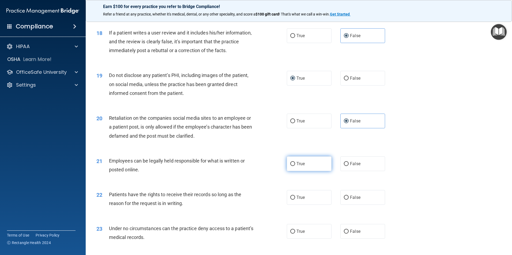
click at [296, 166] on span "True" at bounding box center [300, 163] width 8 height 5
click at [295, 166] on input "True" at bounding box center [292, 164] width 5 height 4
radio input "true"
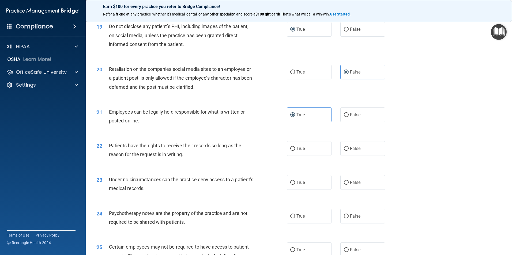
scroll to position [803, 0]
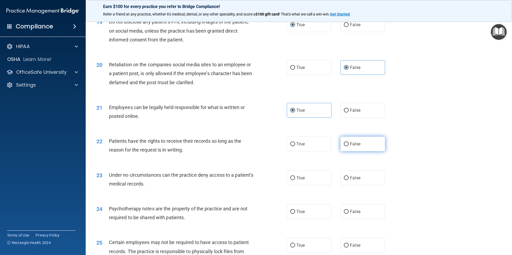
click at [369, 151] on label "False" at bounding box center [362, 144] width 45 height 15
click at [348, 146] on input "False" at bounding box center [346, 144] width 5 height 4
radio input "true"
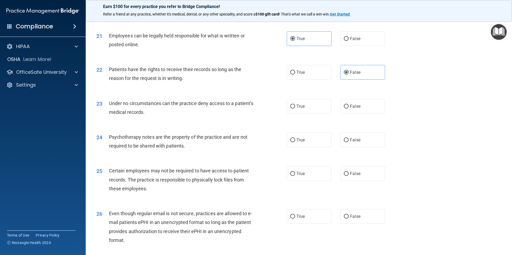
scroll to position [883, 0]
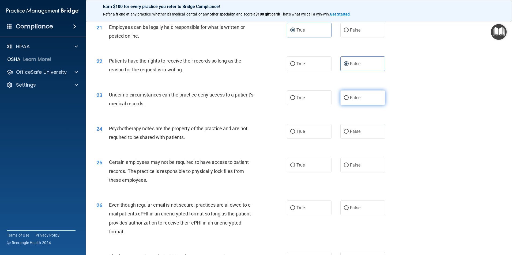
click at [357, 105] on label "False" at bounding box center [362, 97] width 45 height 15
click at [348, 100] on input "False" at bounding box center [346, 98] width 5 height 4
radio input "true"
click at [315, 139] on label "True" at bounding box center [309, 131] width 45 height 15
click at [295, 134] on input "True" at bounding box center [292, 132] width 5 height 4
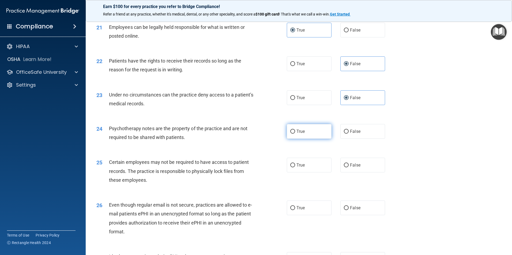
radio input "true"
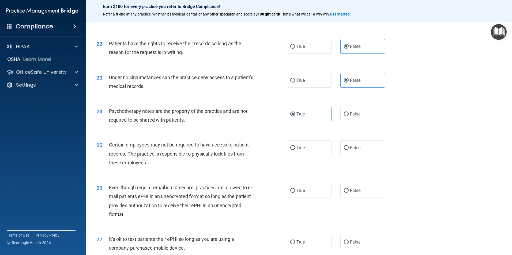
scroll to position [910, 0]
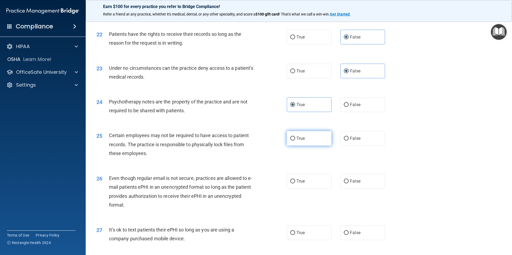
click at [300, 146] on label "True" at bounding box center [309, 138] width 45 height 15
click at [295, 141] on input "True" at bounding box center [292, 139] width 5 height 4
radio input "true"
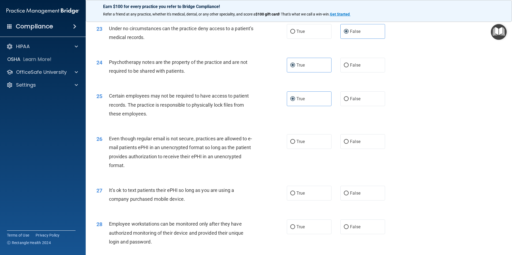
scroll to position [963, 0]
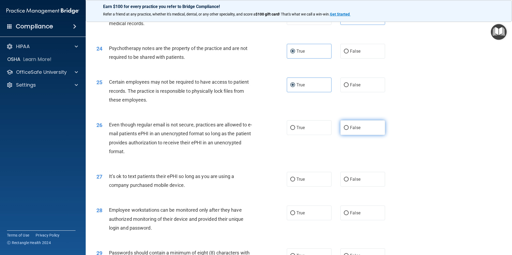
click at [357, 134] on label "False" at bounding box center [362, 127] width 45 height 15
click at [348, 130] on input "False" at bounding box center [346, 128] width 5 height 4
radio input "true"
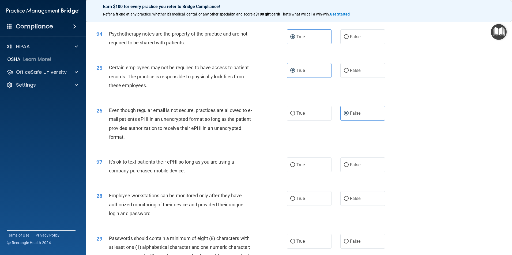
scroll to position [990, 0]
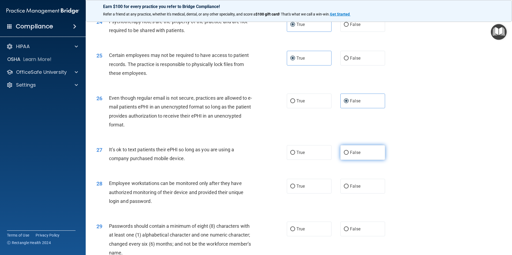
click at [350, 155] on span "False" at bounding box center [355, 152] width 10 height 5
click at [348, 155] on input "False" at bounding box center [346, 153] width 5 height 4
radio input "true"
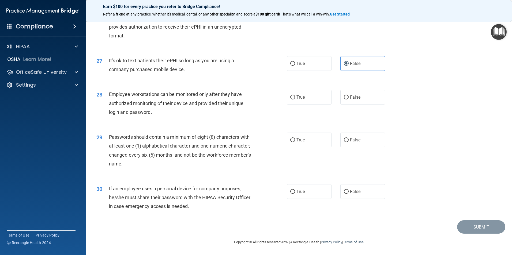
scroll to position [1088, 0]
click at [354, 100] on span "False" at bounding box center [355, 97] width 10 height 5
click at [348, 100] on input "False" at bounding box center [346, 98] width 5 height 4
radio input "true"
click at [299, 142] on span "True" at bounding box center [300, 140] width 8 height 5
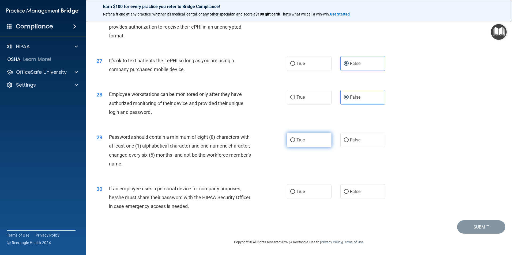
click at [295, 142] on input "True" at bounding box center [292, 140] width 5 height 4
radio input "true"
click at [357, 193] on span "False" at bounding box center [355, 191] width 10 height 5
click at [348, 193] on input "False" at bounding box center [346, 192] width 5 height 4
radio input "true"
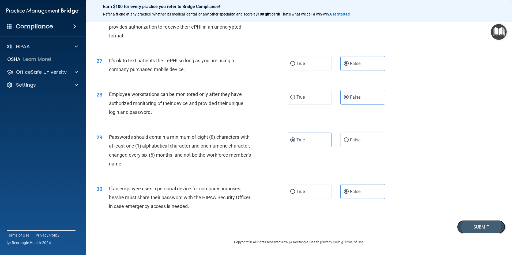
click at [469, 227] on button "Submit" at bounding box center [481, 227] width 48 height 14
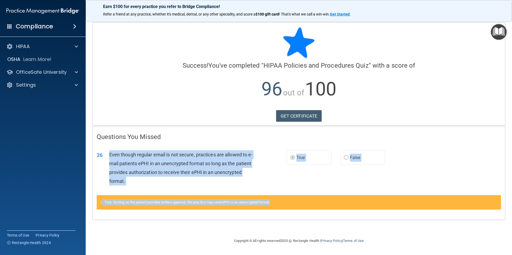
drag, startPoint x: 108, startPoint y: 156, endPoint x: 294, endPoint y: 199, distance: 190.5
click at [294, 199] on div "26 Even though regular email is not secure, practices are allowed to e-mail pat…" at bounding box center [299, 180] width 404 height 72
copy div "Even though regular email is not secure, practices are allowed to e-mail patien…"
click at [253, 183] on div "Even though regular email is not secure, practices are allowed to e-mail patien…" at bounding box center [183, 168] width 148 height 36
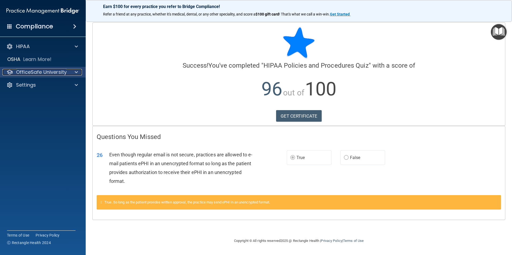
click at [74, 73] on div at bounding box center [75, 72] width 13 height 6
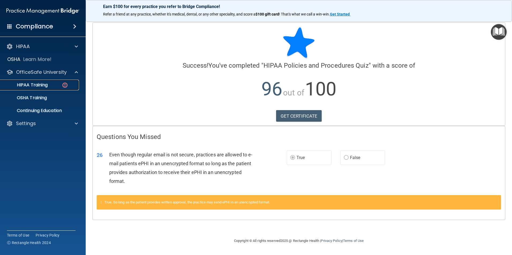
click at [33, 89] on link "HIPAA Training" at bounding box center [37, 85] width 84 height 11
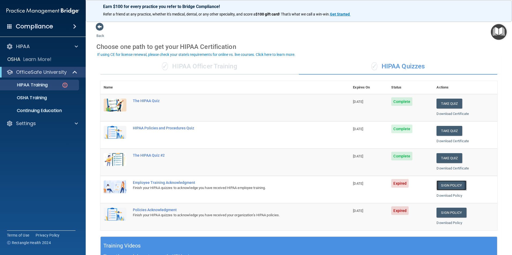
click at [457, 185] on link "Sign Policy" at bounding box center [451, 186] width 30 height 10
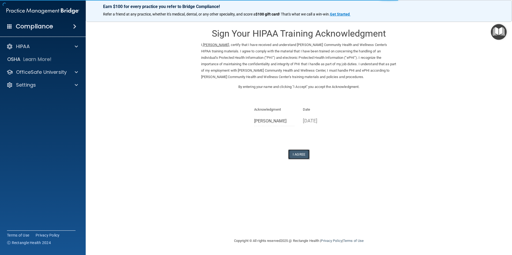
click at [299, 155] on button "I Agree" at bounding box center [298, 155] width 21 height 10
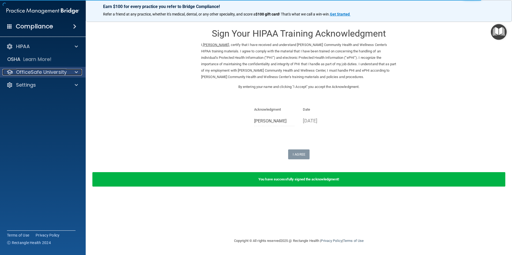
click at [61, 74] on p "OfficeSafe University" at bounding box center [41, 72] width 51 height 6
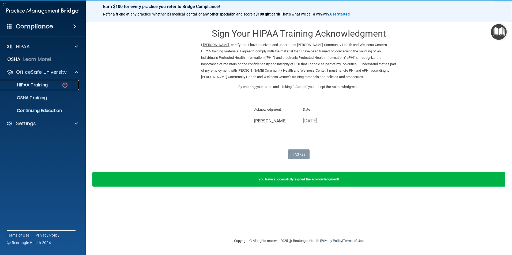
click at [46, 87] on p "HIPAA Training" at bounding box center [25, 84] width 44 height 5
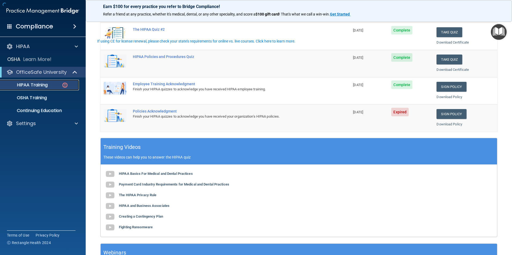
scroll to position [134, 0]
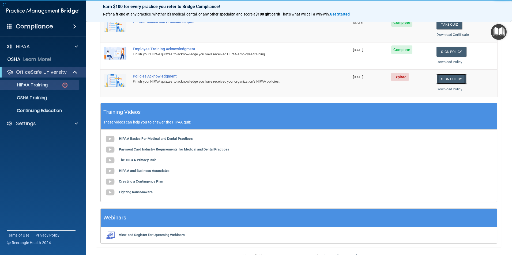
click at [455, 79] on link "Sign Policy" at bounding box center [451, 79] width 30 height 10
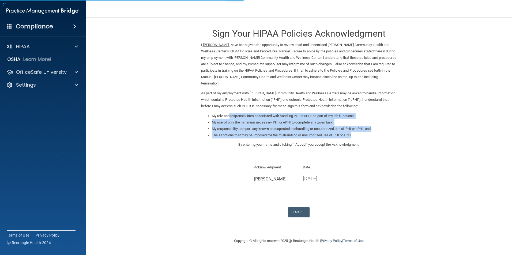
drag, startPoint x: 232, startPoint y: 116, endPoint x: 354, endPoint y: 132, distance: 123.4
click at [354, 132] on ul "My role and responsibilities associated with handling PHI or ePHI as part of my…" at bounding box center [298, 126] width 195 height 26
drag, startPoint x: 354, startPoint y: 132, endPoint x: 307, endPoint y: 156, distance: 52.5
click at [294, 127] on li "My responsibility to report any known or suspected mishandling or unauthorized …" at bounding box center [304, 129] width 185 height 6
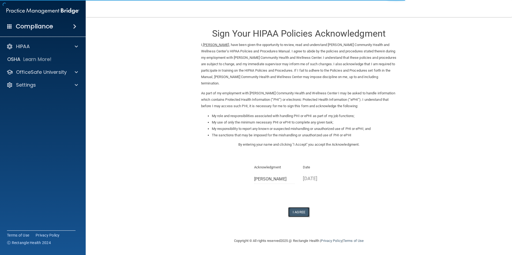
click at [298, 210] on button "I Agree" at bounding box center [298, 212] width 21 height 10
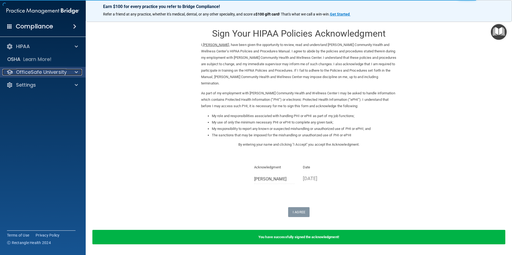
click at [26, 74] on p "OfficeSafe University" at bounding box center [41, 72] width 51 height 6
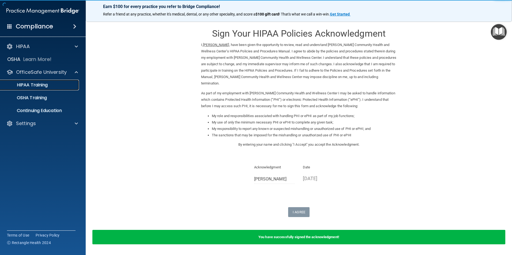
click at [46, 85] on p "HIPAA Training" at bounding box center [25, 84] width 44 height 5
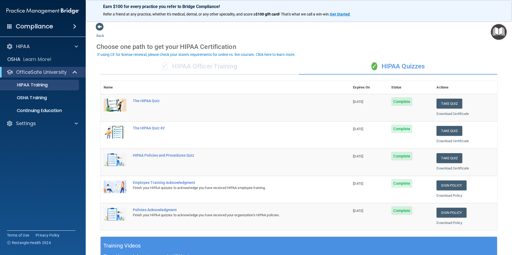
click at [208, 68] on div "✓ HIPAA Officer Training" at bounding box center [199, 67] width 198 height 16
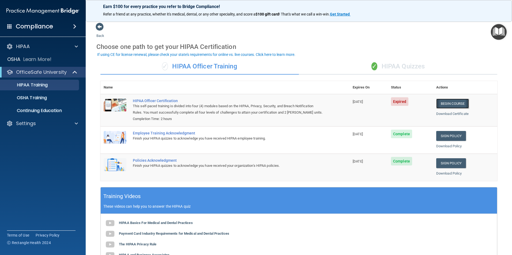
click at [443, 102] on link "Begin Course" at bounding box center [452, 104] width 33 height 10
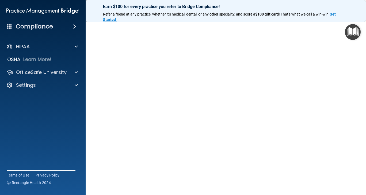
scroll to position [29, 0]
